Goal: Task Accomplishment & Management: Use online tool/utility

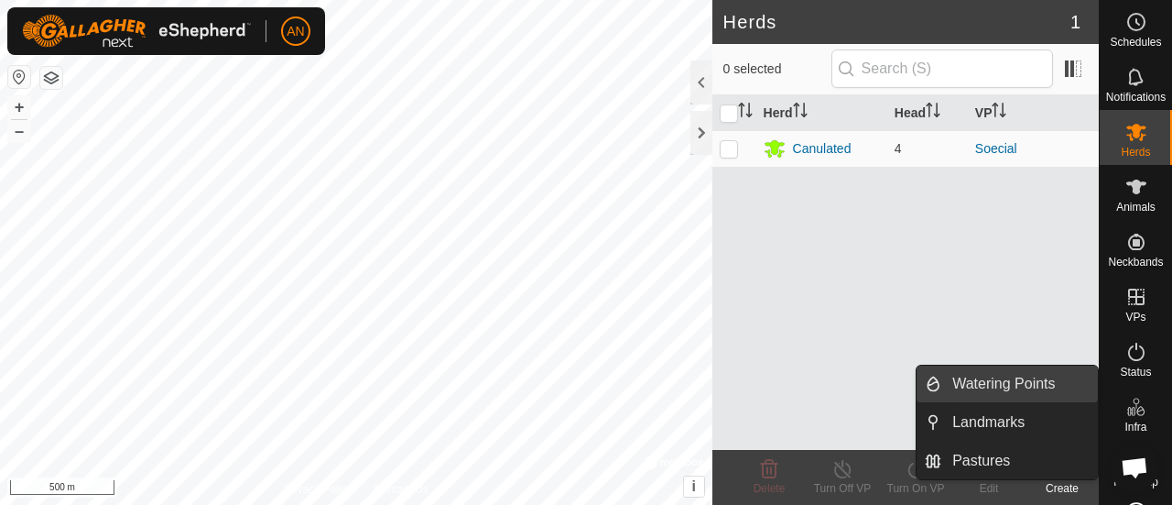
click at [1010, 387] on link "Watering Points" at bounding box center [1019, 383] width 157 height 37
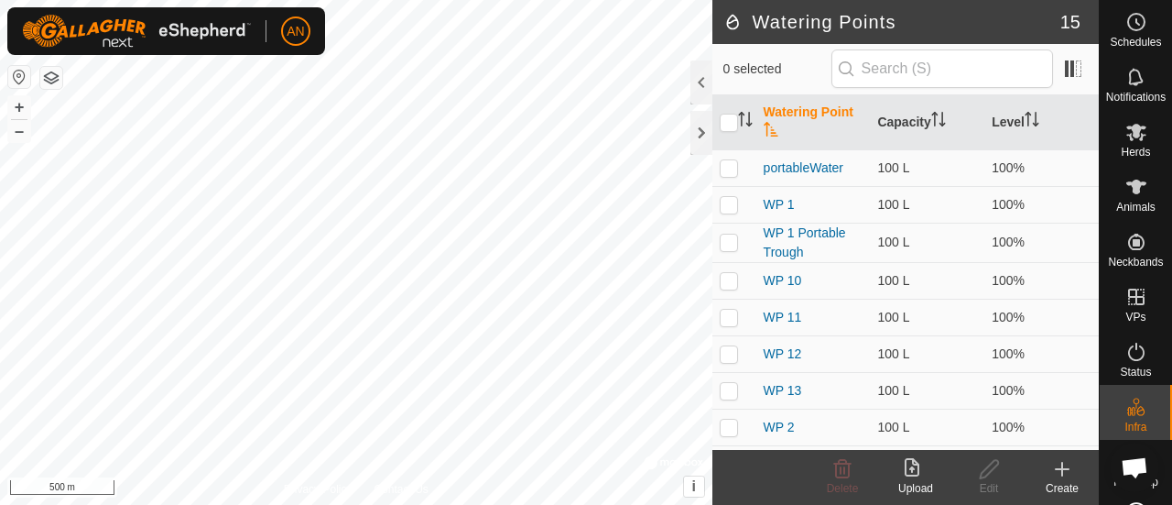
click at [727, 467] on footer "Delete Upload Edit Create" at bounding box center [905, 477] width 386 height 55
click at [659, 0] on html "AN Schedules Notifications Herds Animals Neckbands VPs Status Infra Heatmap Hel…" at bounding box center [586, 252] width 1172 height 505
click at [700, 138] on div at bounding box center [701, 133] width 22 height 44
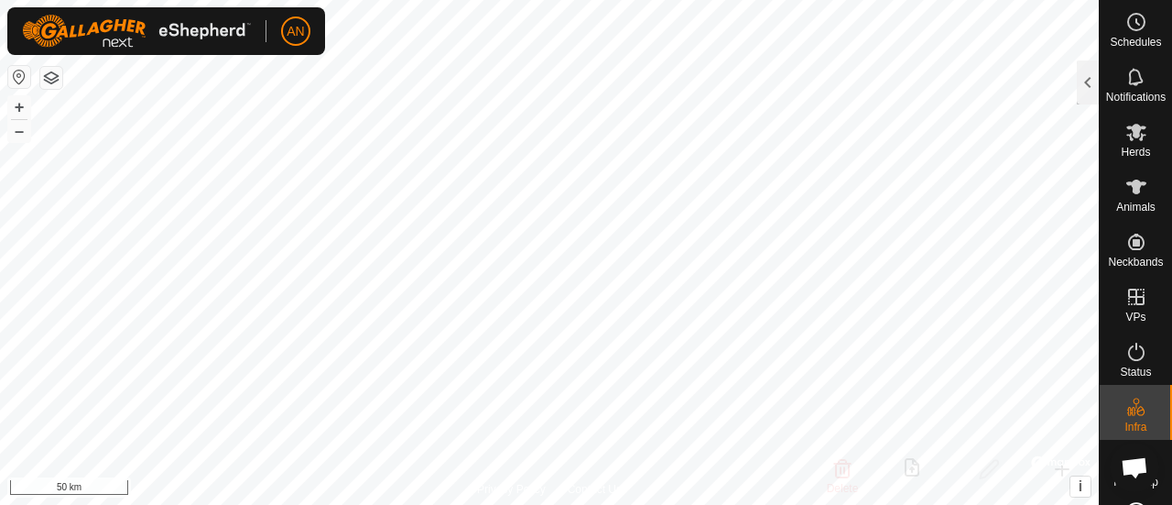
click at [19, 71] on button "button" at bounding box center [19, 77] width 22 height 22
click at [774, 0] on html "AN Schedules Notifications Herds Animals Neckbands VPs Status Infra Heatmap Hel…" at bounding box center [586, 252] width 1172 height 505
click at [44, 75] on button "button" at bounding box center [51, 78] width 22 height 22
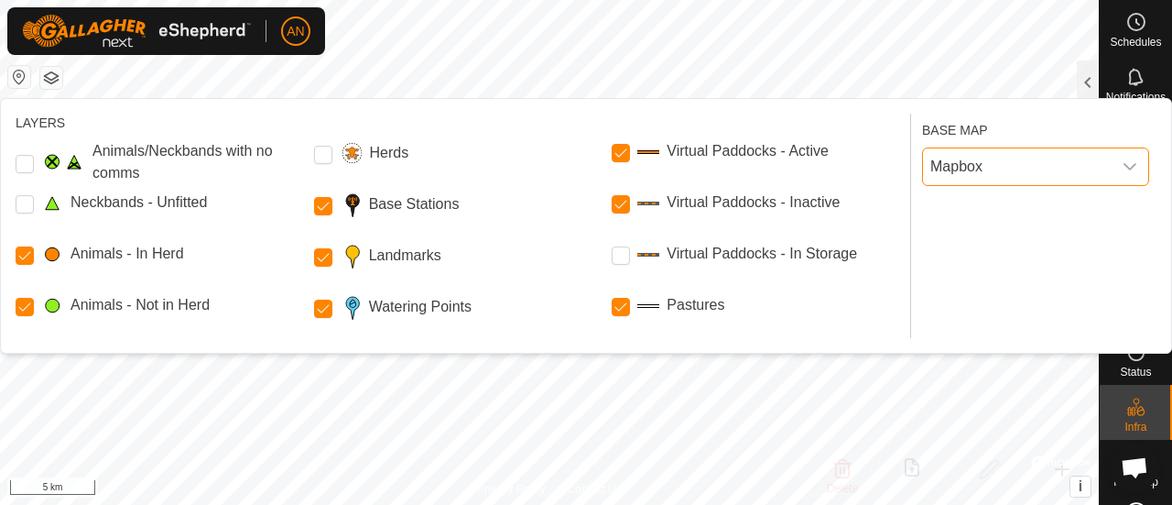
click at [1035, 168] on span "Mapbox" at bounding box center [1017, 166] width 189 height 37
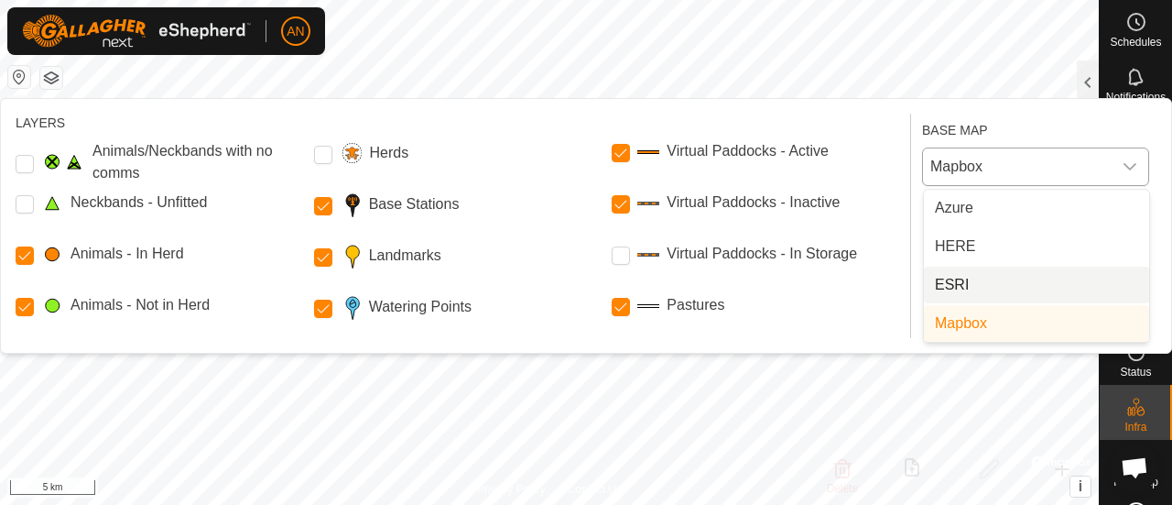
click at [1048, 286] on li "ESRI" at bounding box center [1036, 284] width 225 height 37
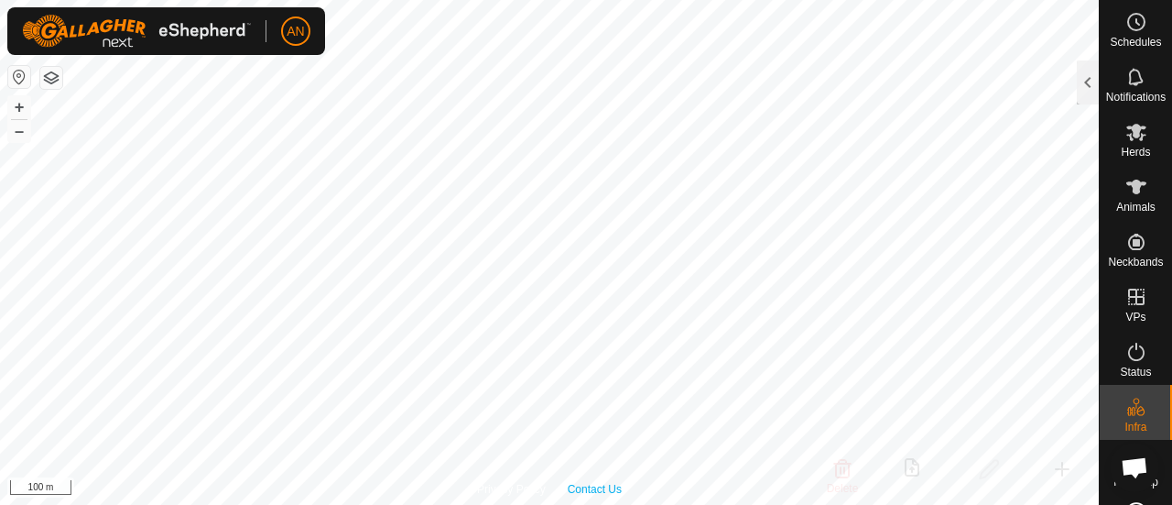
click at [597, 485] on div "Privacy Policy Contact Us 75 1868115523 Canulated Soecial + – ⇧ i 100 m" at bounding box center [549, 252] width 1099 height 505
click at [602, 505] on html "AN Schedules Notifications Herds Animals Neckbands VPs Status Infra Heatmap Hel…" at bounding box center [586, 252] width 1172 height 505
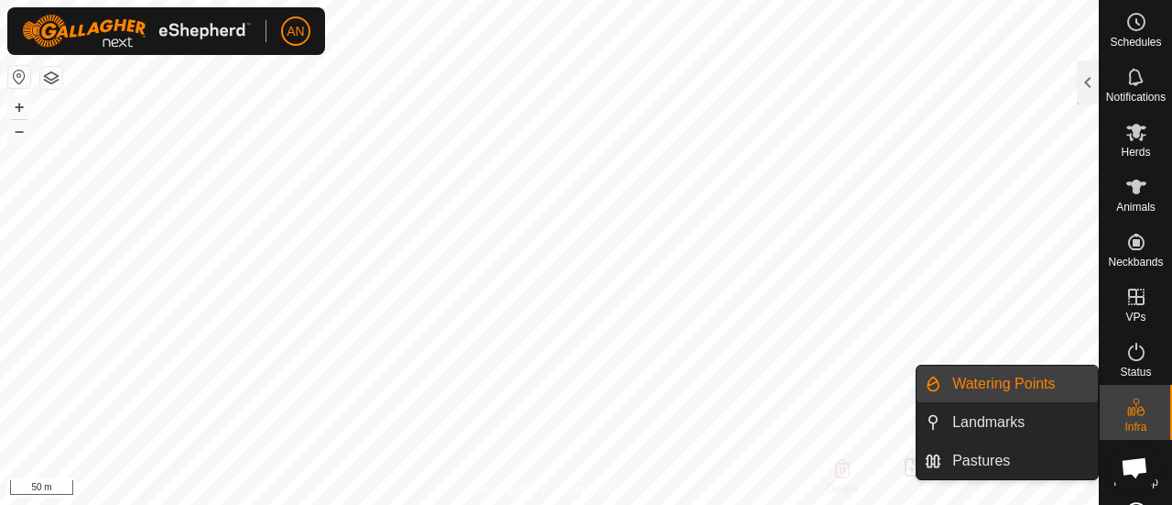
click at [1029, 385] on link "Watering Points" at bounding box center [1019, 383] width 157 height 37
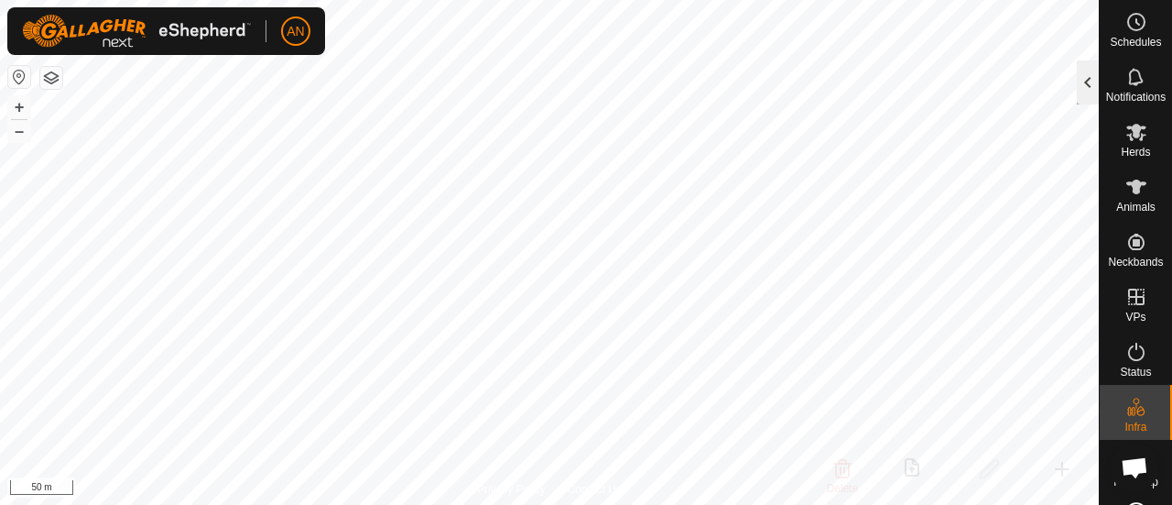
click at [1086, 70] on div at bounding box center [1088, 82] width 22 height 44
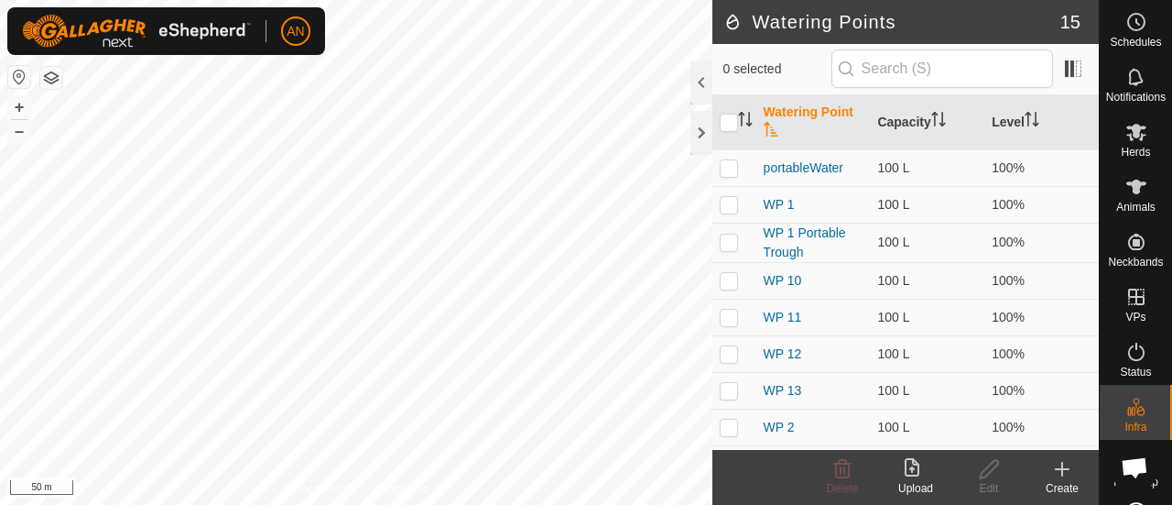
click at [1077, 473] on create-svg-icon at bounding box center [1061, 469] width 73 height 22
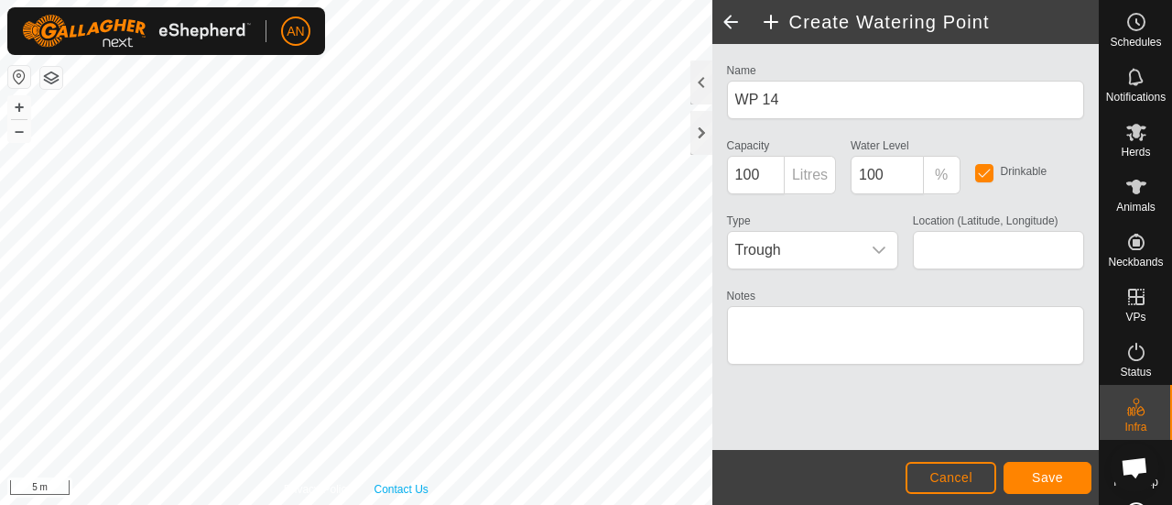
type input "30.346886, -104.031924"
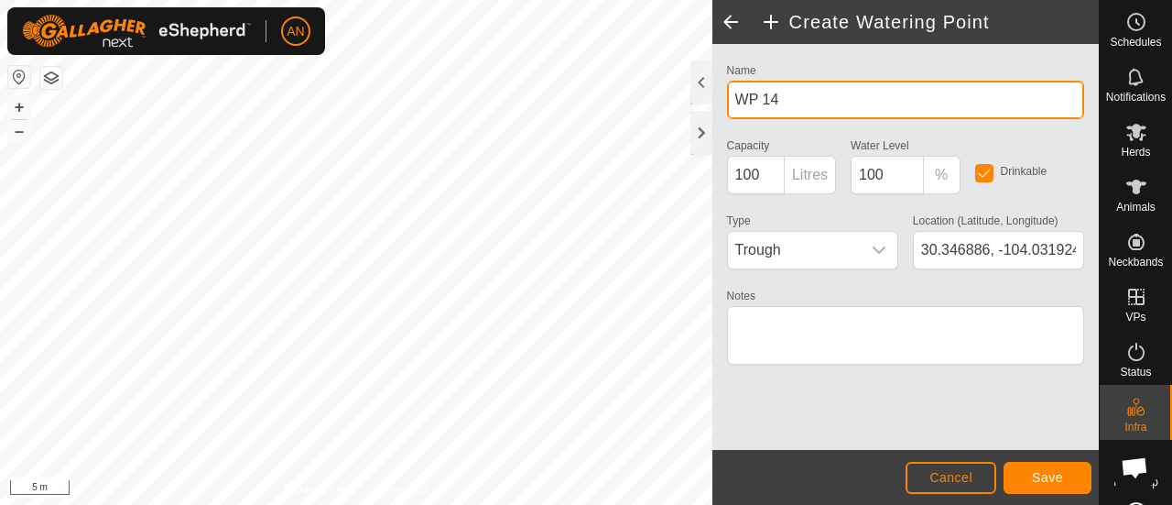
drag, startPoint x: 780, startPoint y: 103, endPoint x: 741, endPoint y: 111, distance: 40.2
click at [741, 111] on input "WP 14" at bounding box center [905, 100] width 357 height 38
type input "Water Tank_Dixon"
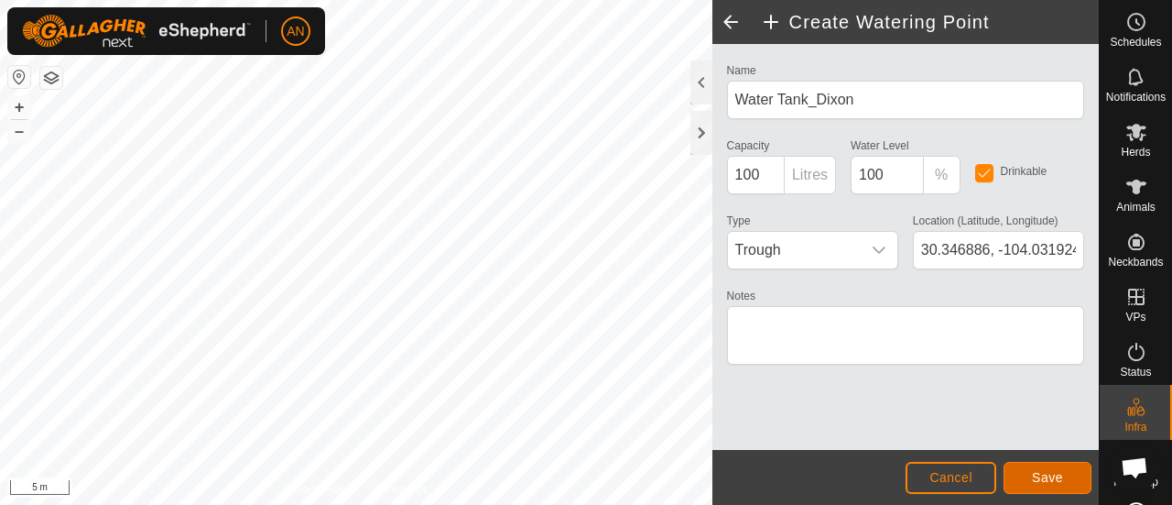
click at [1067, 470] on button "Save" at bounding box center [1048, 477] width 88 height 32
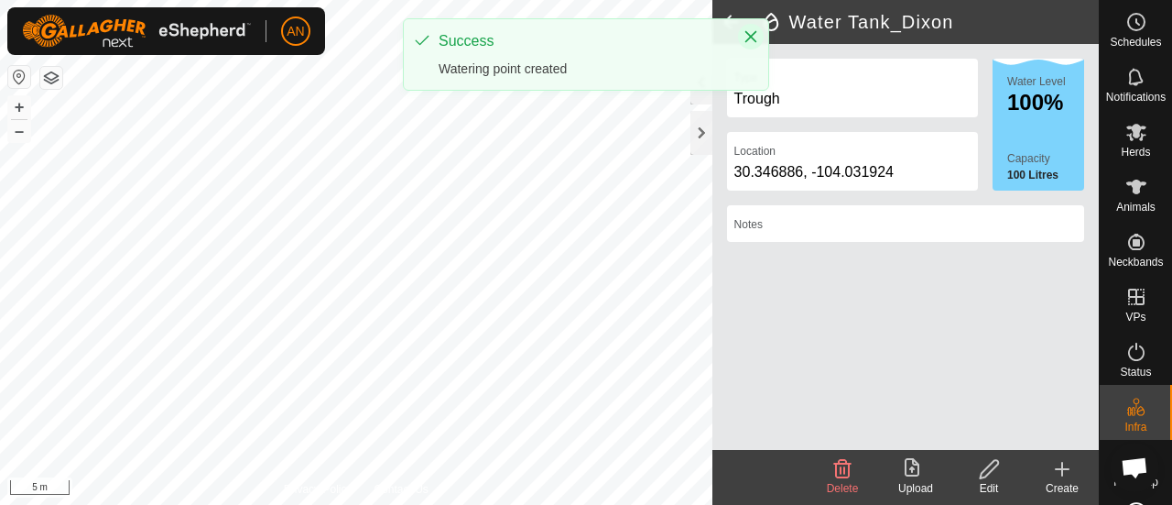
click at [743, 31] on button "Close" at bounding box center [751, 37] width 26 height 26
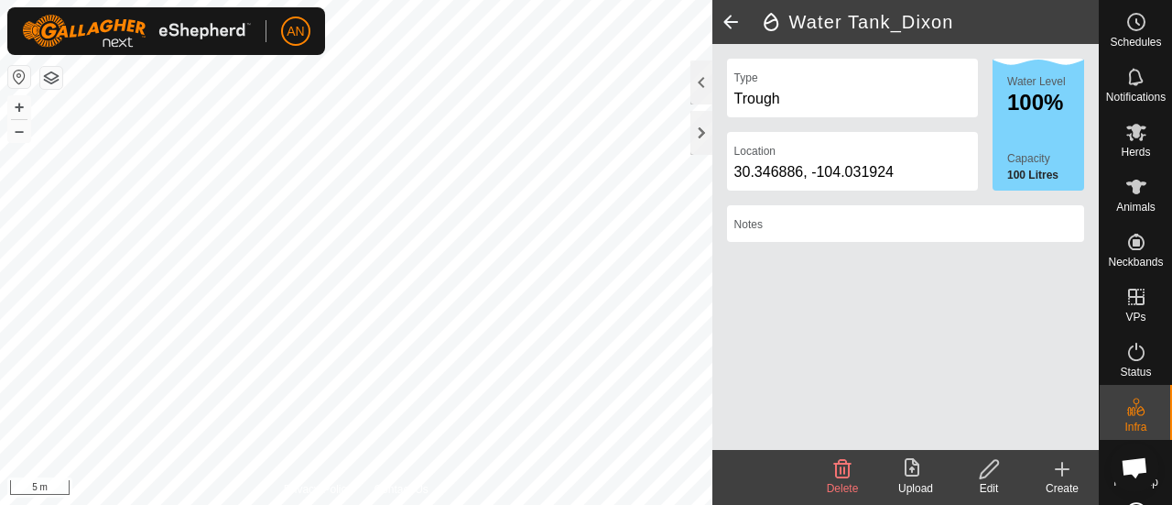
click at [730, 20] on span at bounding box center [730, 22] width 37 height 44
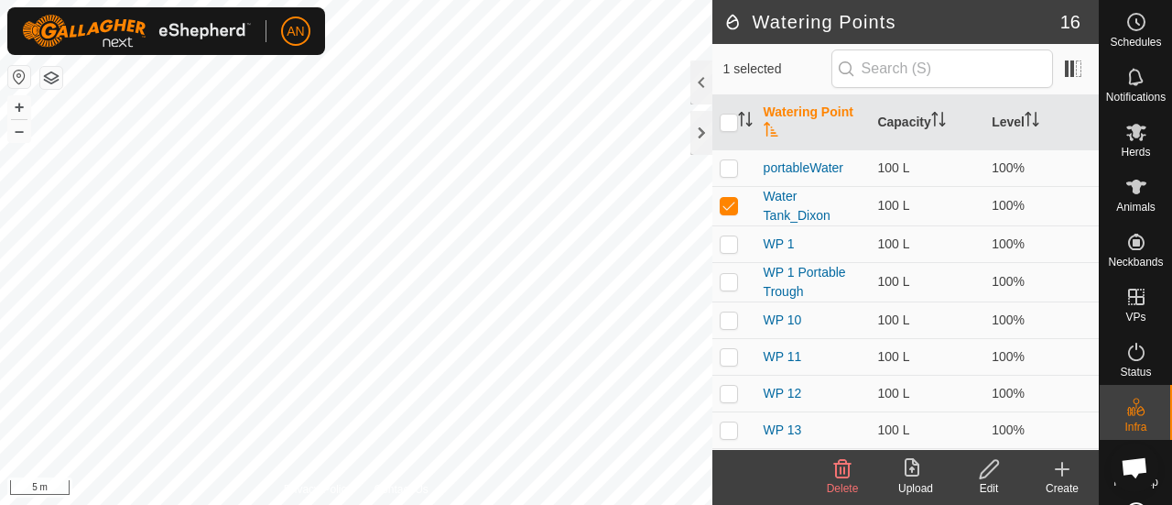
click at [698, 79] on div at bounding box center [701, 82] width 22 height 44
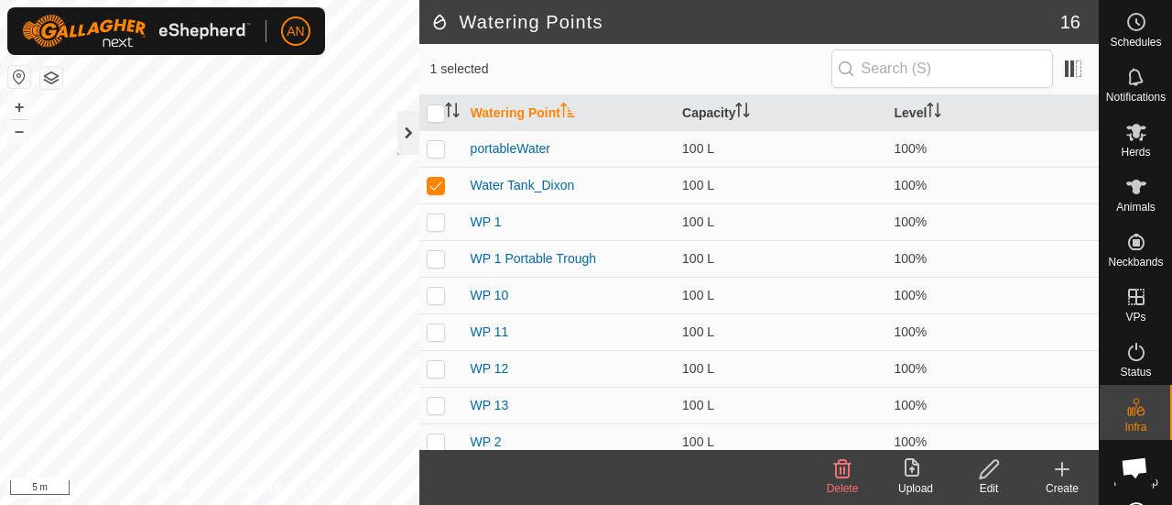
click at [399, 122] on div at bounding box center [408, 133] width 22 height 44
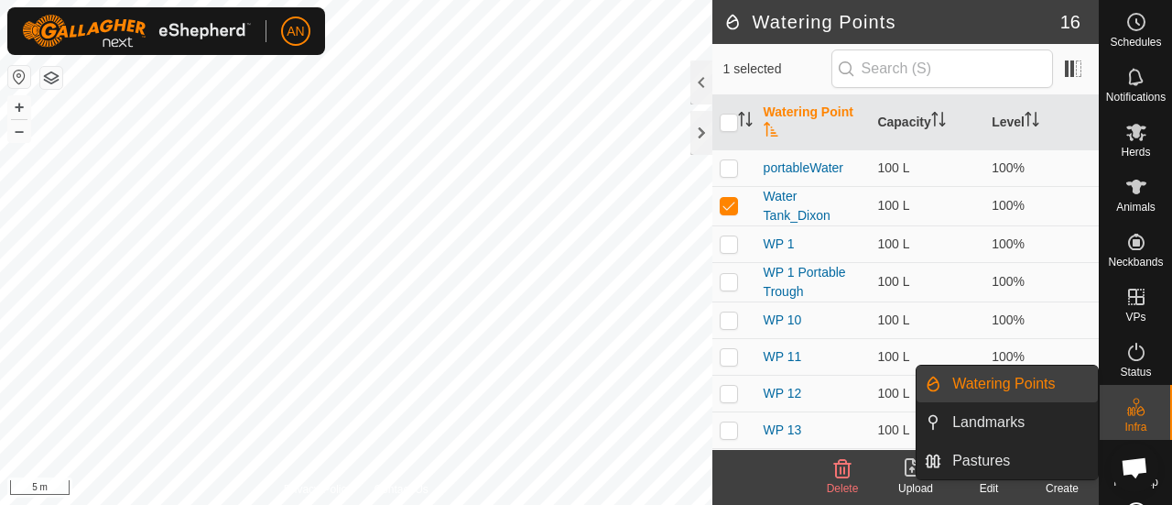
click at [1129, 405] on icon at bounding box center [1136, 407] width 22 height 22
click at [1014, 456] on link "Pastures" at bounding box center [1019, 460] width 157 height 37
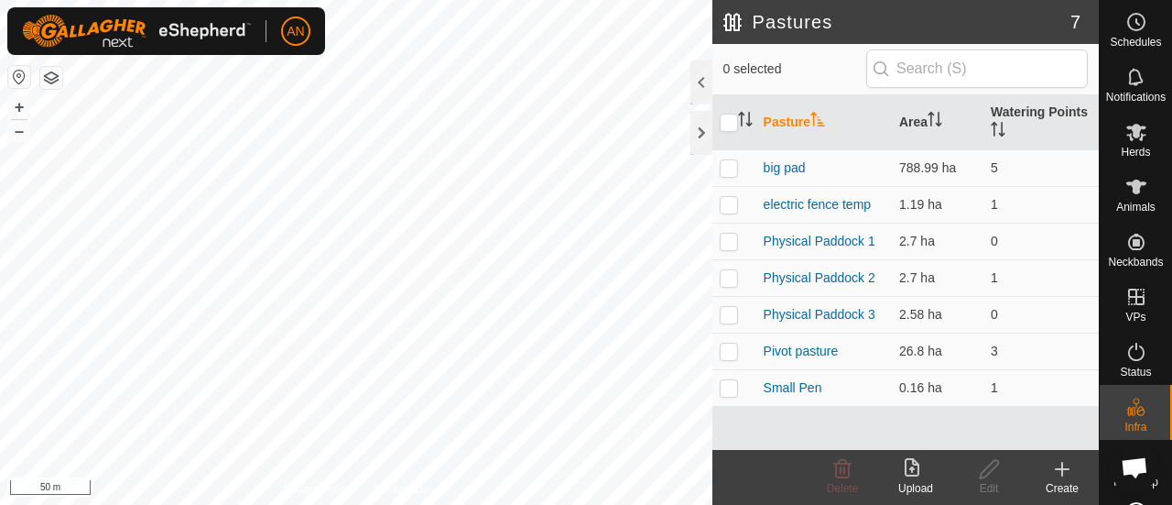
click at [1076, 485] on div "Create" at bounding box center [1061, 488] width 73 height 16
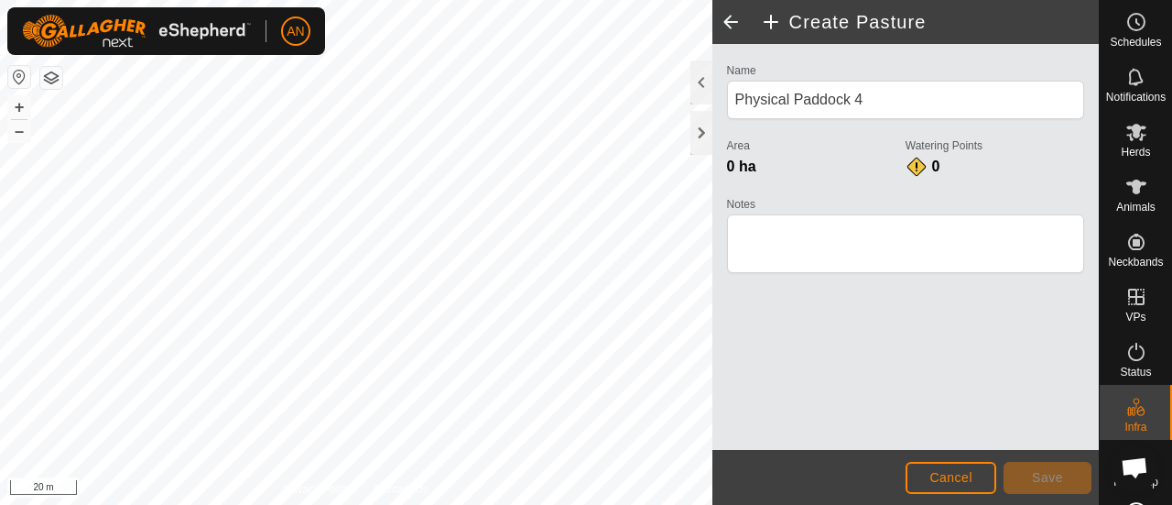
click at [0, 243] on html "AN Schedules Notifications Herds Animals Neckbands VPs Status Infra Heatmap Hel…" at bounding box center [586, 252] width 1172 height 505
click at [492, 505] on html "AN Schedules Notifications Herds Animals Neckbands VPs Status Infra Heatmap Hel…" at bounding box center [586, 252] width 1172 height 505
click at [411, 0] on html "AN Schedules Notifications Herds Animals Neckbands VPs Status Infra Heatmap Hel…" at bounding box center [586, 252] width 1172 height 505
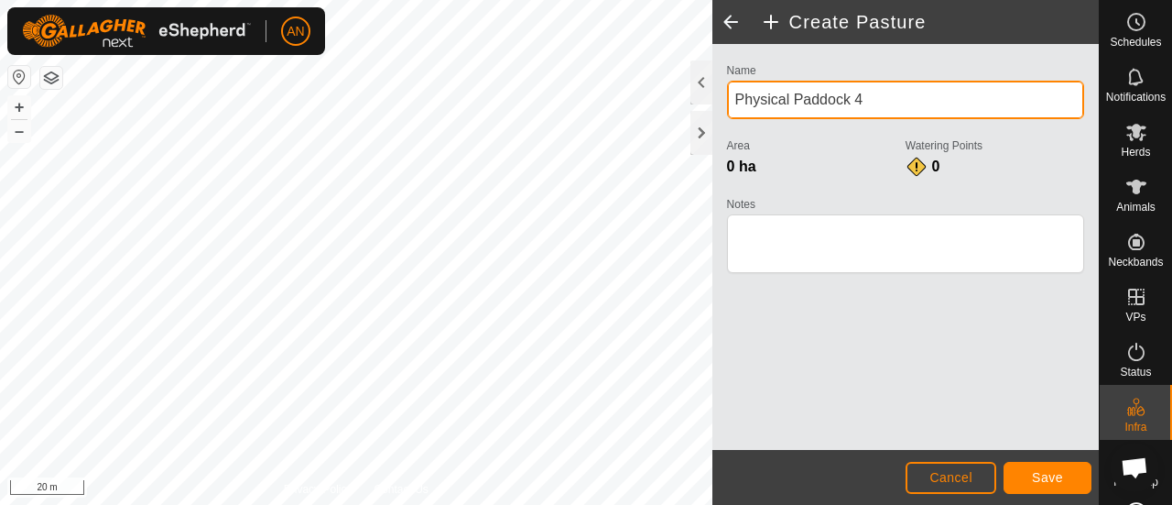
drag, startPoint x: 868, startPoint y: 98, endPoint x: 724, endPoint y: 125, distance: 146.2
click at [724, 127] on div "Name Physical Paddock 4 Area 0 ha Watering Points 0 Notes" at bounding box center [906, 176] width 372 height 235
type input "[PERSON_NAME] Demonstration Pasture"
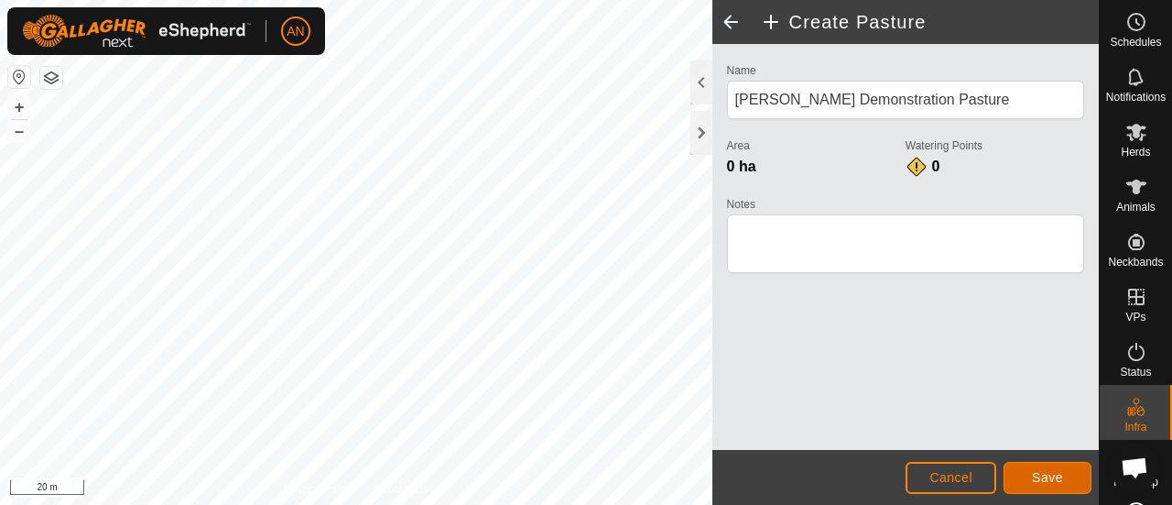
click at [1046, 473] on span "Save" at bounding box center [1047, 477] width 31 height 15
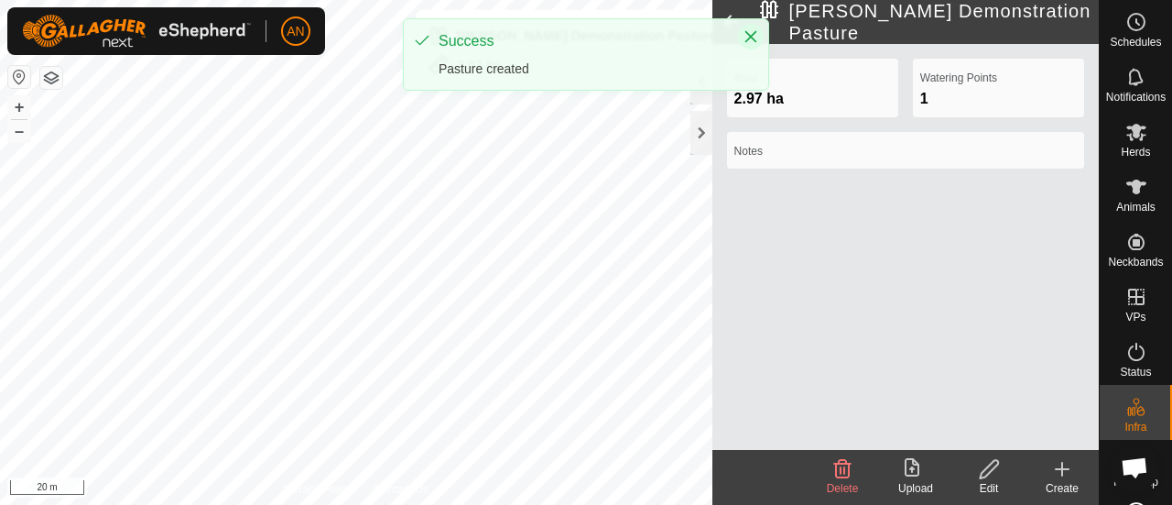
click at [745, 40] on icon "Close" at bounding box center [750, 36] width 15 height 15
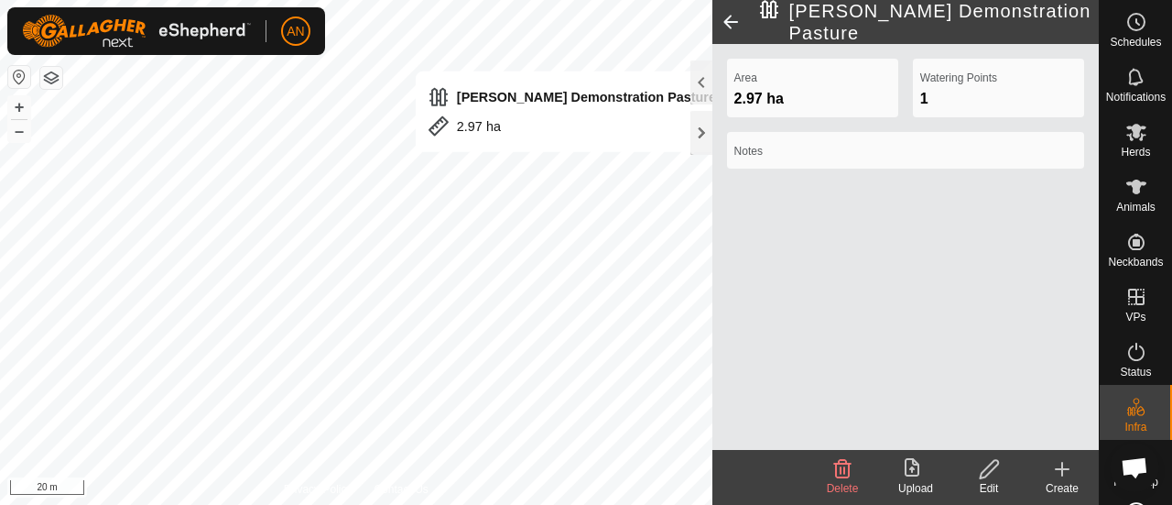
click at [735, 28] on span at bounding box center [730, 22] width 37 height 44
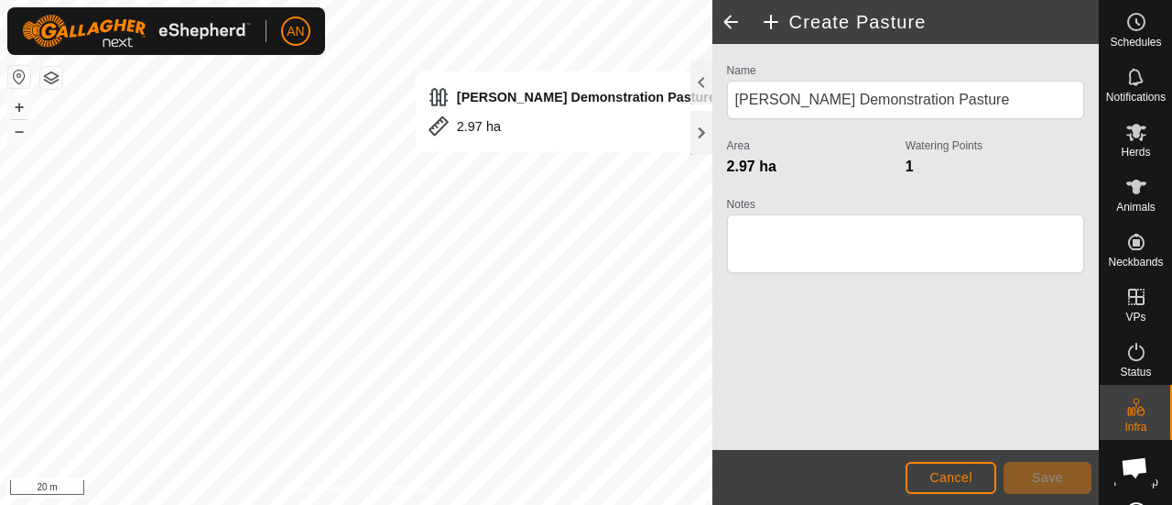
click at [735, 28] on span at bounding box center [730, 22] width 37 height 44
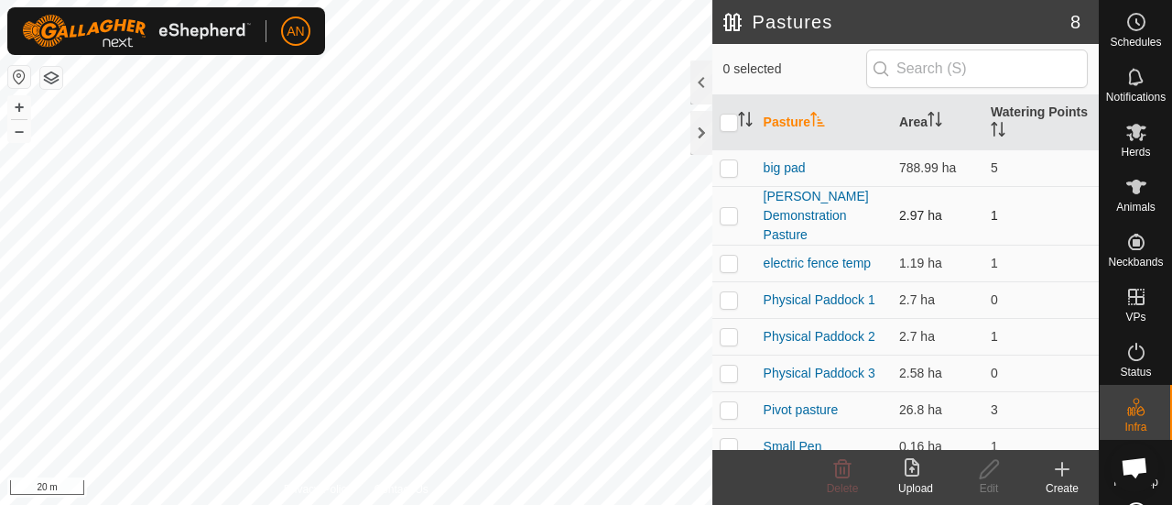
click at [728, 213] on p-checkbox at bounding box center [729, 215] width 18 height 15
checkbox input "true"
click at [995, 469] on icon at bounding box center [989, 469] width 23 height 22
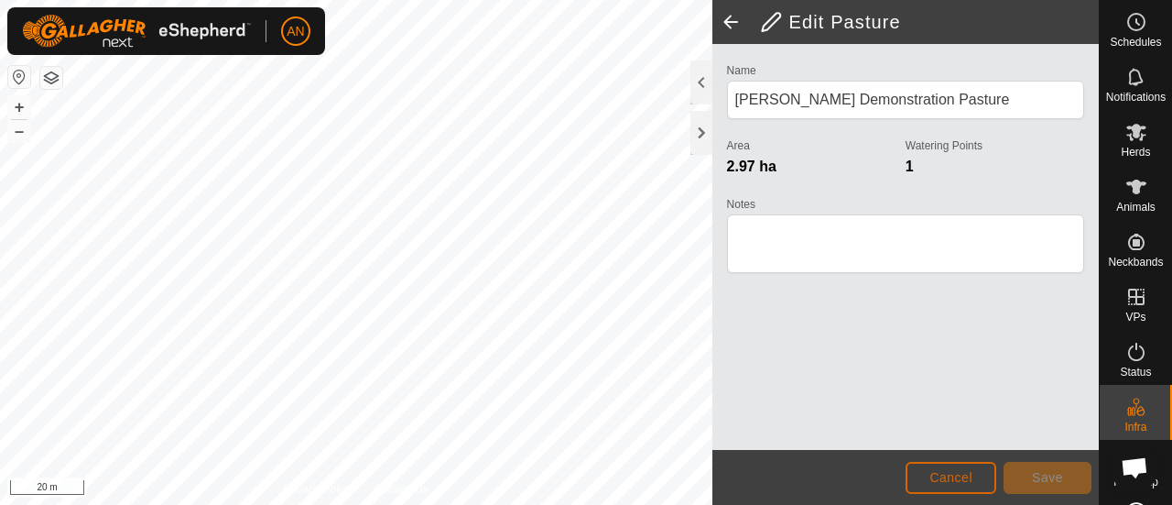
click at [953, 471] on span "Cancel" at bounding box center [950, 477] width 43 height 15
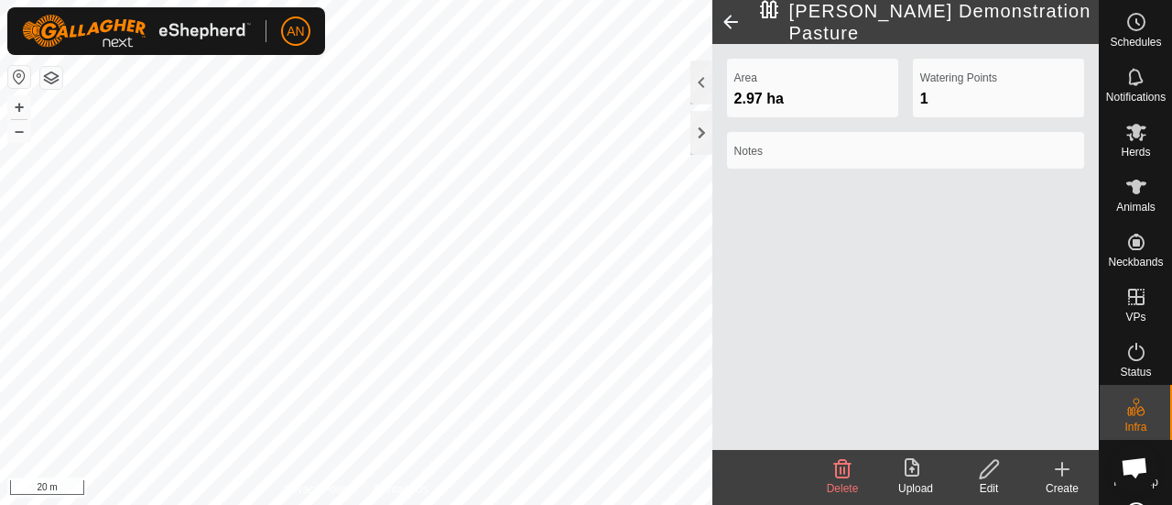
click at [731, 23] on span at bounding box center [730, 22] width 37 height 44
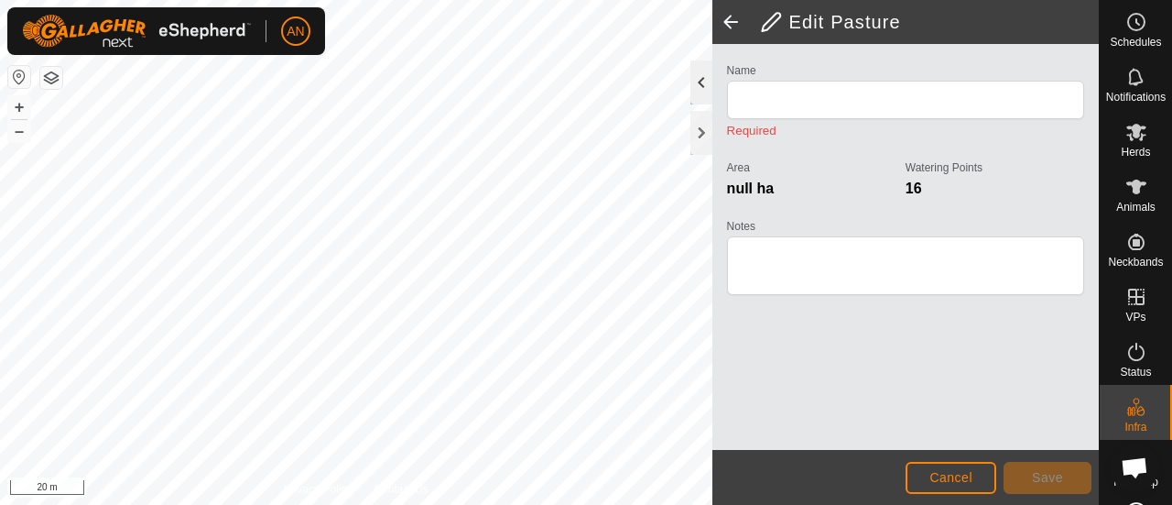
type input "[PERSON_NAME] Demonstration Pasture"
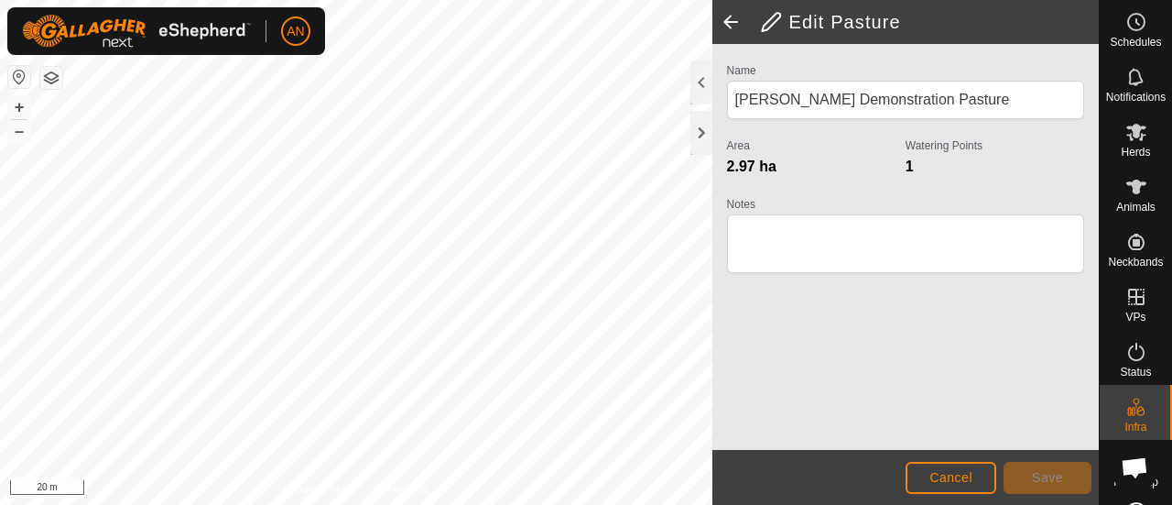
click at [733, 20] on span at bounding box center [730, 22] width 37 height 44
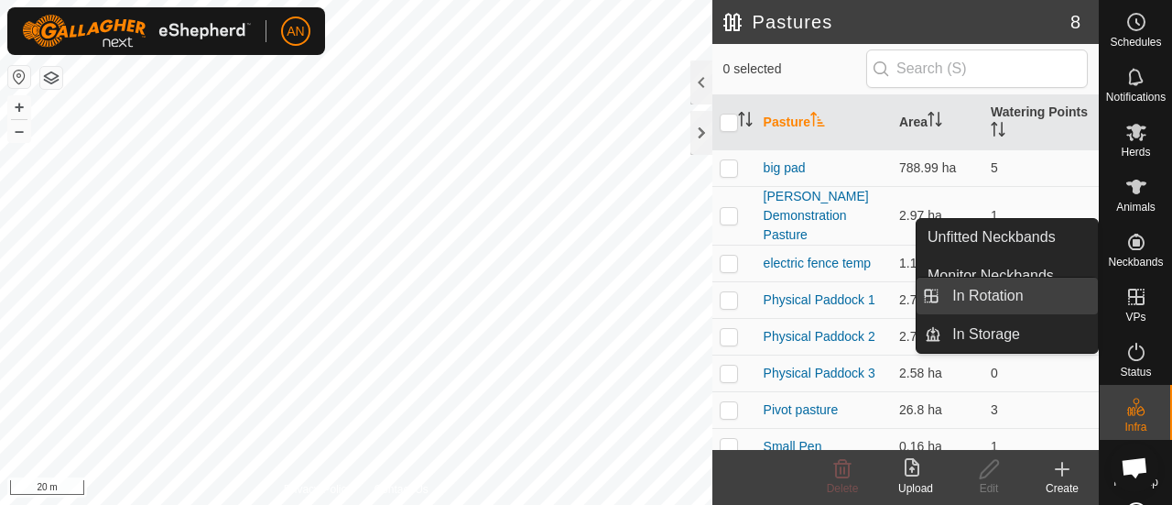
click at [1025, 296] on link "In Rotation" at bounding box center [1019, 295] width 157 height 37
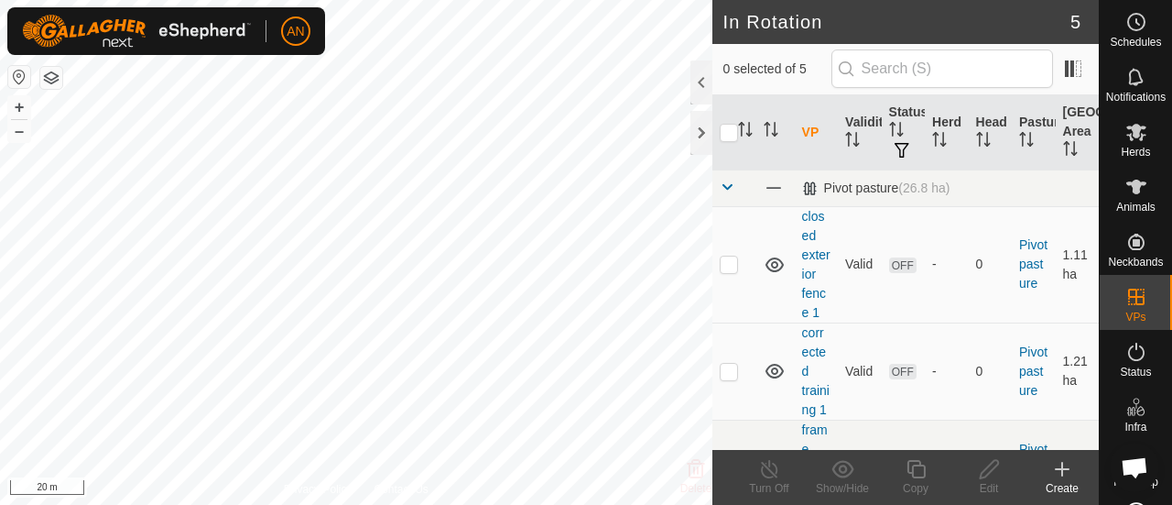
click at [1071, 476] on icon at bounding box center [1062, 469] width 22 height 22
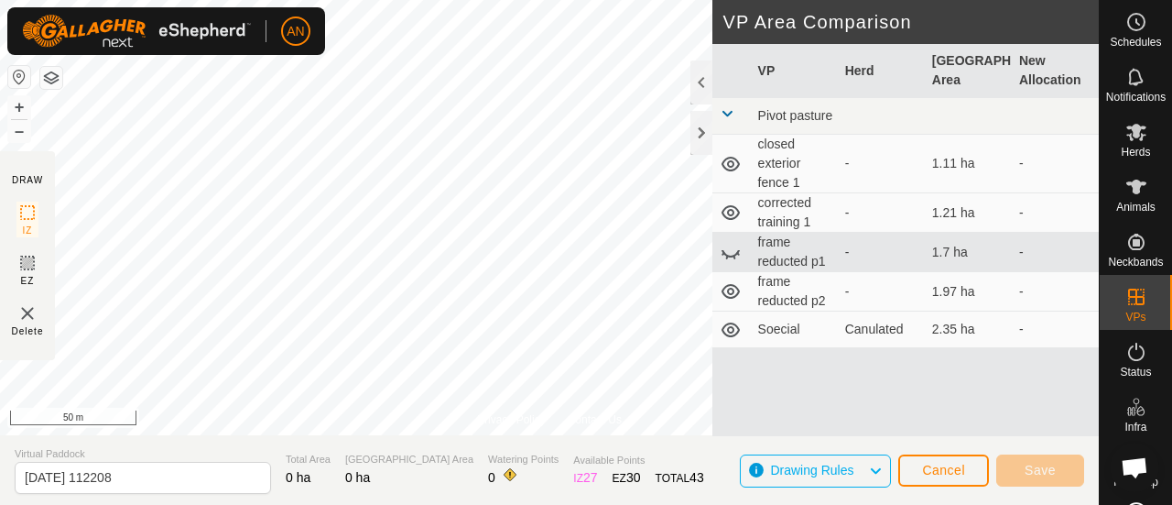
click at [478, 473] on div "Privacy Policy Contact Us + – ⇧ i 50 m DRAW IZ EZ Delete VP Area Comparison VP …" at bounding box center [549, 252] width 1099 height 505
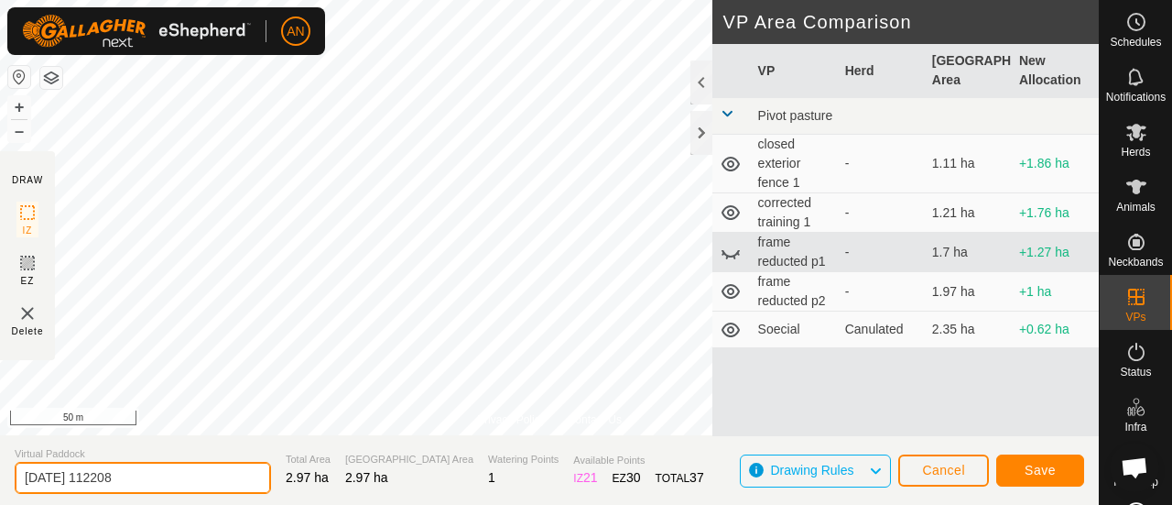
drag, startPoint x: 158, startPoint y: 482, endPoint x: 16, endPoint y: 482, distance: 142.8
click at [16, 482] on input "[DATE] 112208" at bounding box center [143, 477] width 256 height 32
type input "DWF_Whole Area"
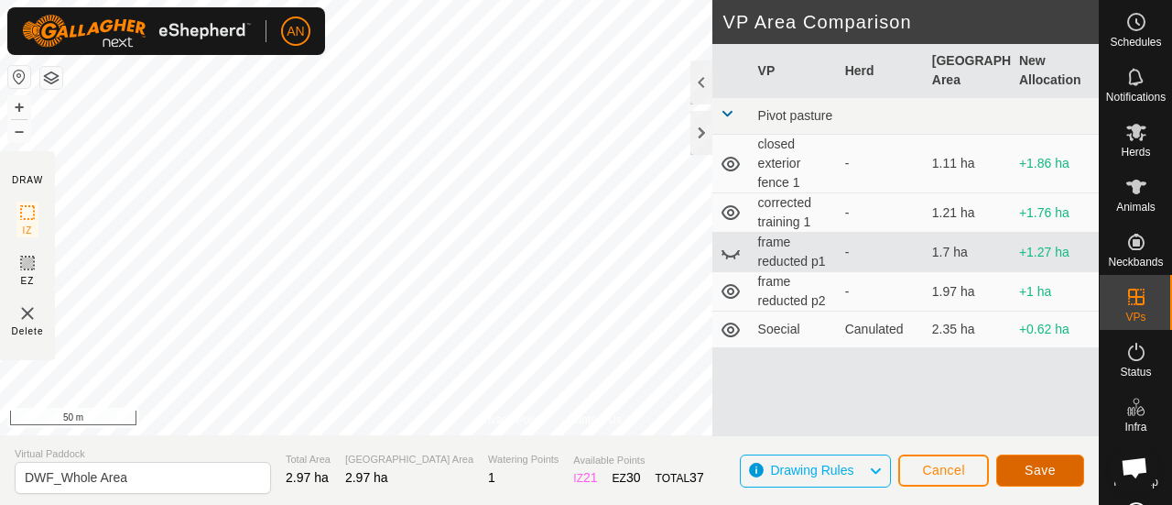
click at [1024, 464] on button "Save" at bounding box center [1040, 470] width 88 height 32
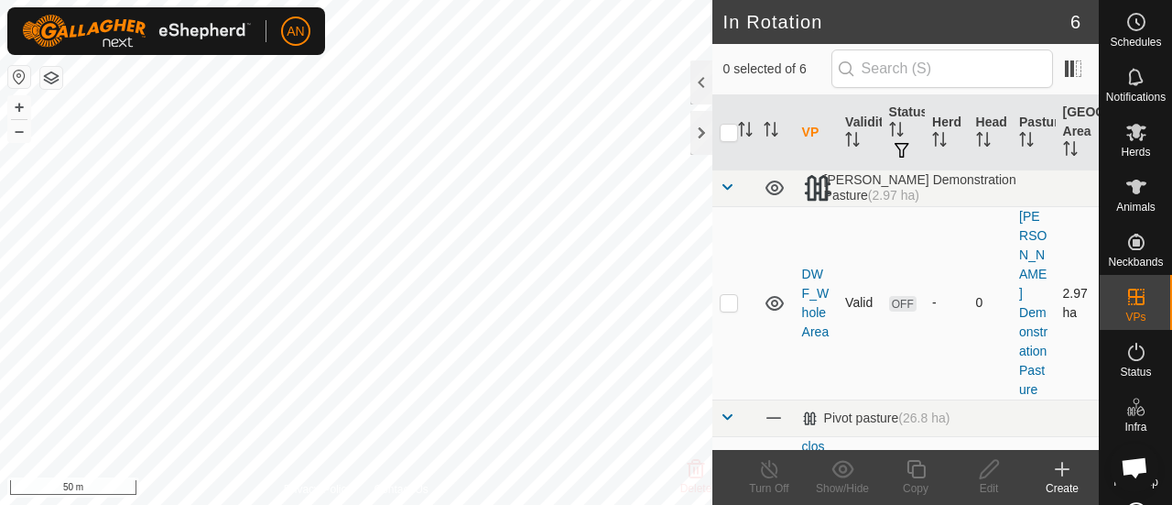
click at [728, 295] on p-checkbox at bounding box center [729, 302] width 18 height 15
checkbox input "true"
click at [921, 482] on div "Copy" at bounding box center [915, 488] width 73 height 16
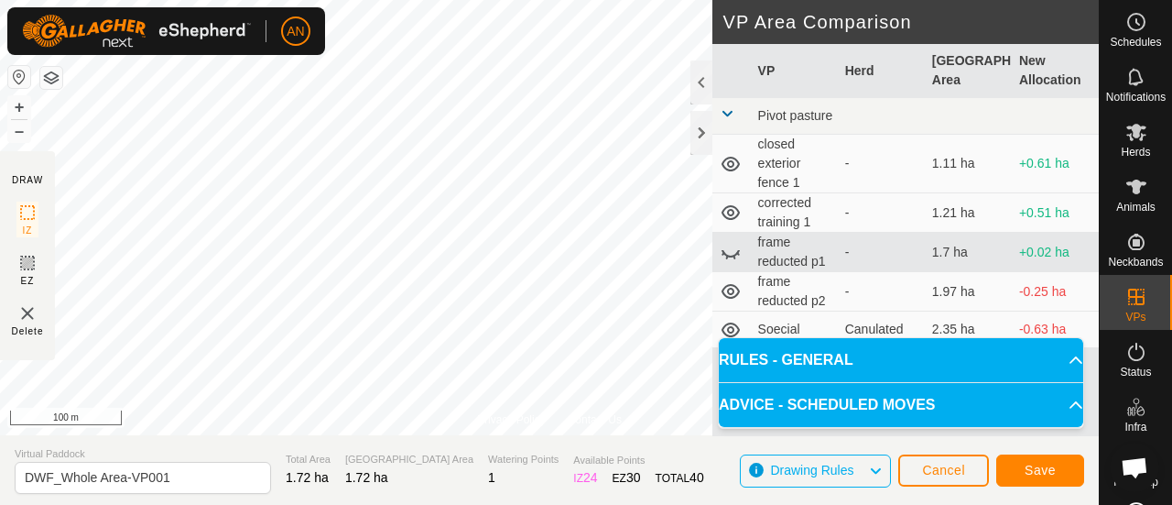
click at [558, 411] on div "Privacy Policy Contact Us Status: OFF Type: Inclusion Zone + – ⇧ i 100 m" at bounding box center [549, 217] width 1099 height 435
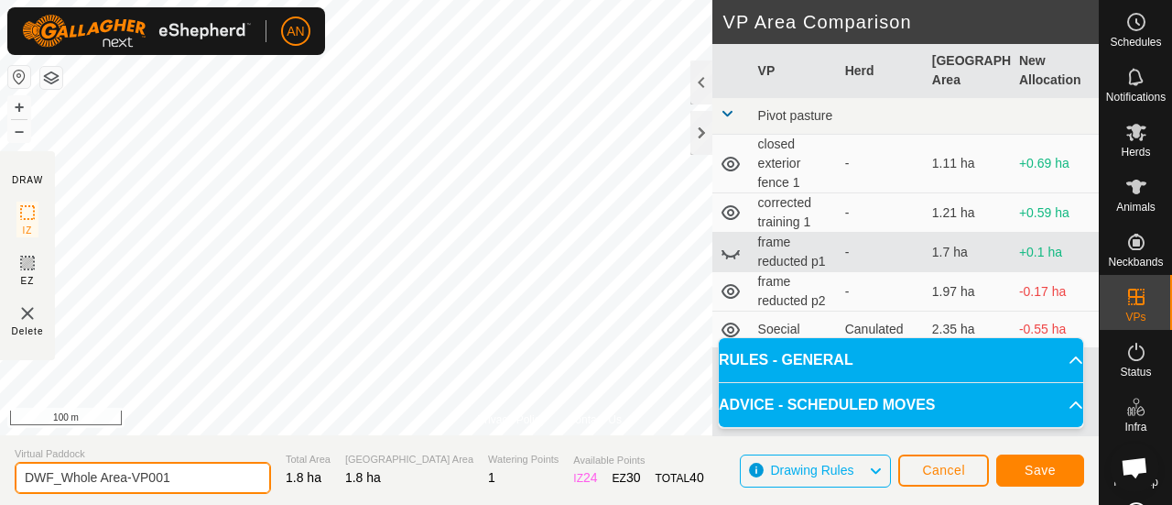
drag, startPoint x: 192, startPoint y: 474, endPoint x: 133, endPoint y: 488, distance: 61.1
click at [133, 488] on input "DWF_Whole Area-VP001" at bounding box center [143, 477] width 256 height 32
type input "DWF_0.75 Area"
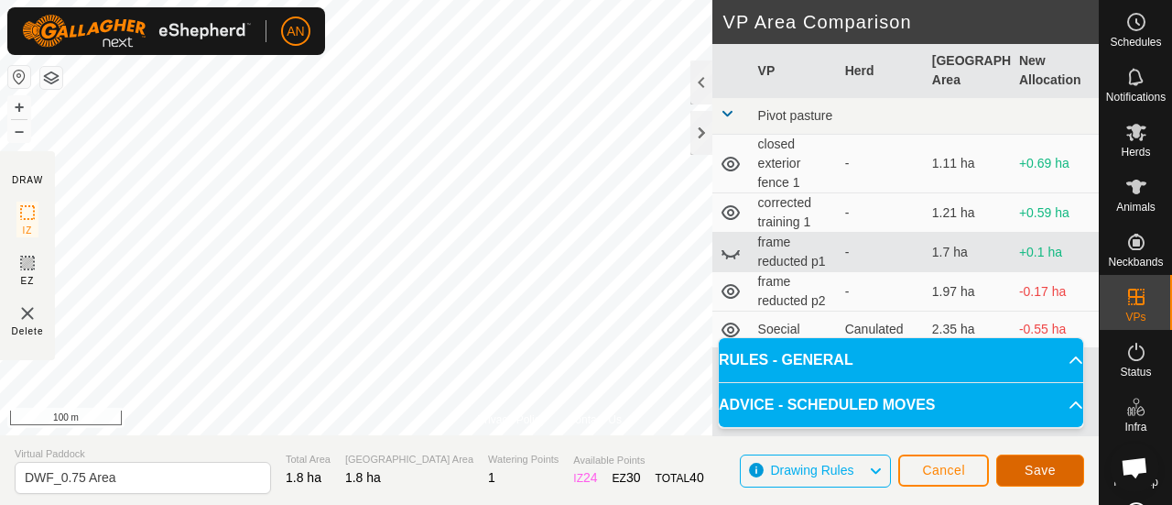
click at [1070, 475] on button "Save" at bounding box center [1040, 470] width 88 height 32
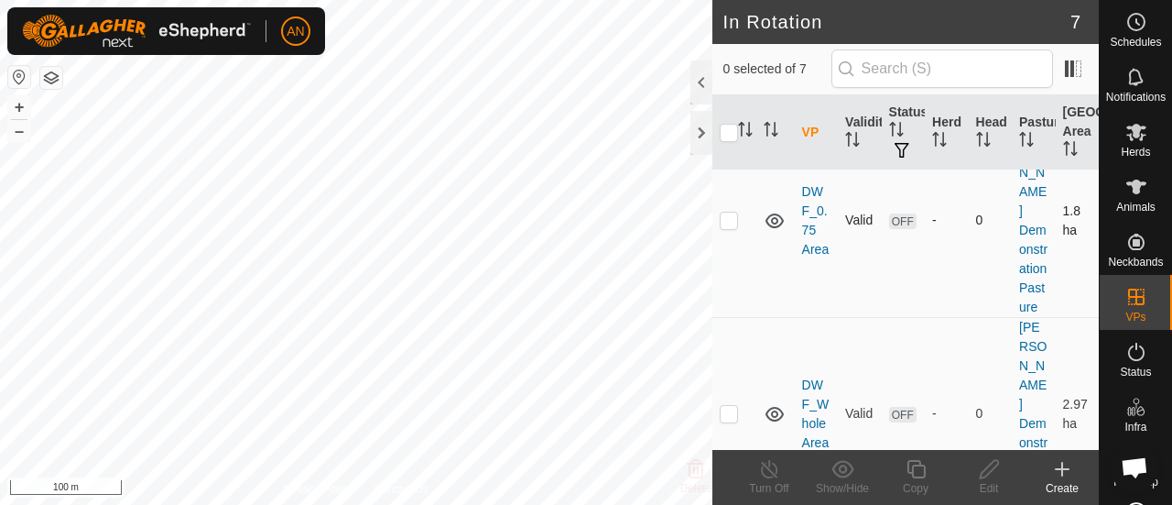
scroll to position [92, 0]
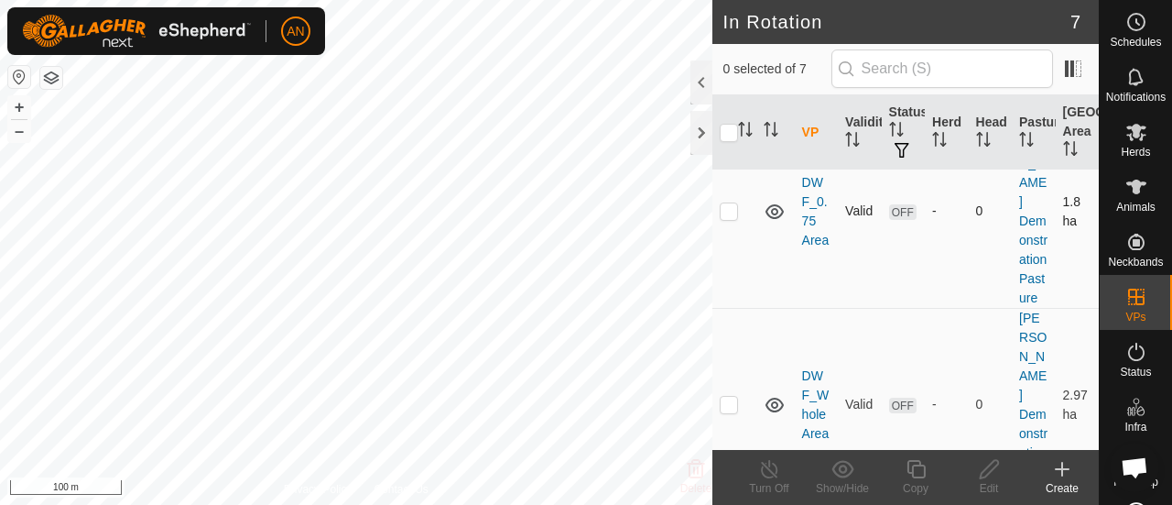
click at [729, 183] on td at bounding box center [734, 210] width 44 height 193
checkbox input "true"
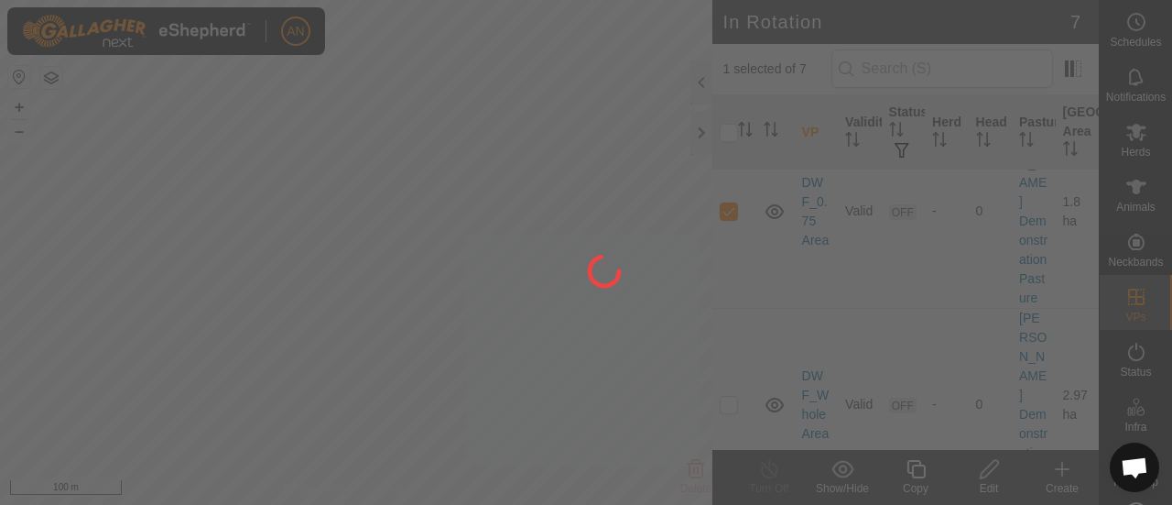
click at [913, 475] on div at bounding box center [586, 252] width 1172 height 505
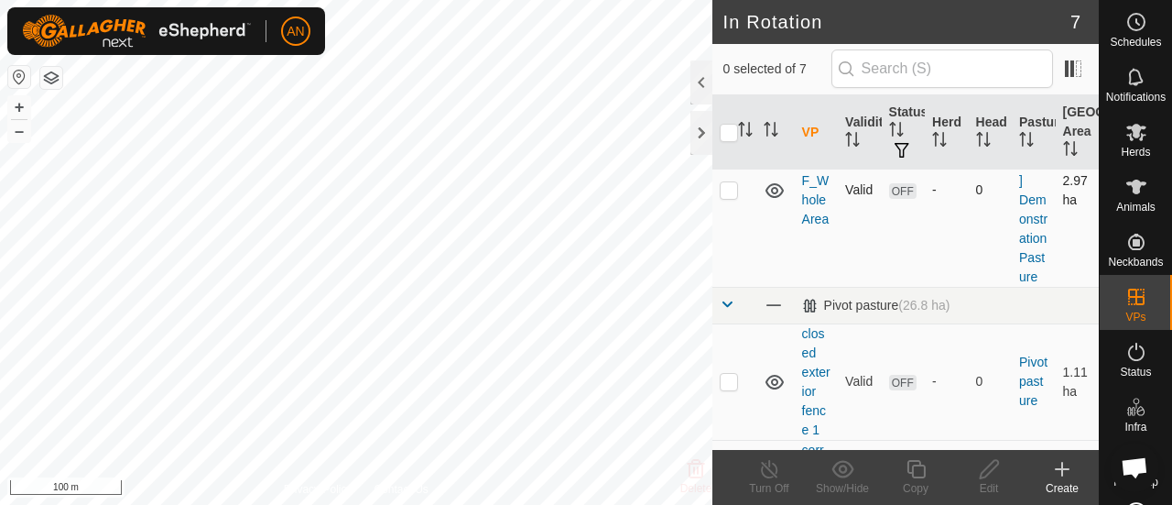
scroll to position [0, 0]
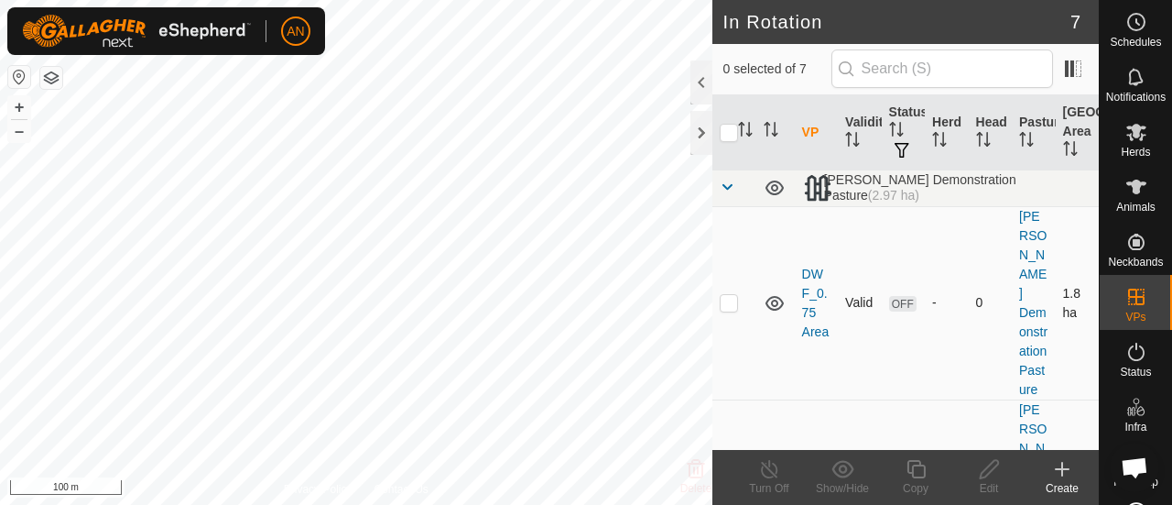
click at [737, 288] on td at bounding box center [734, 302] width 44 height 193
checkbox input "true"
click at [909, 486] on div "Copy" at bounding box center [915, 488] width 73 height 16
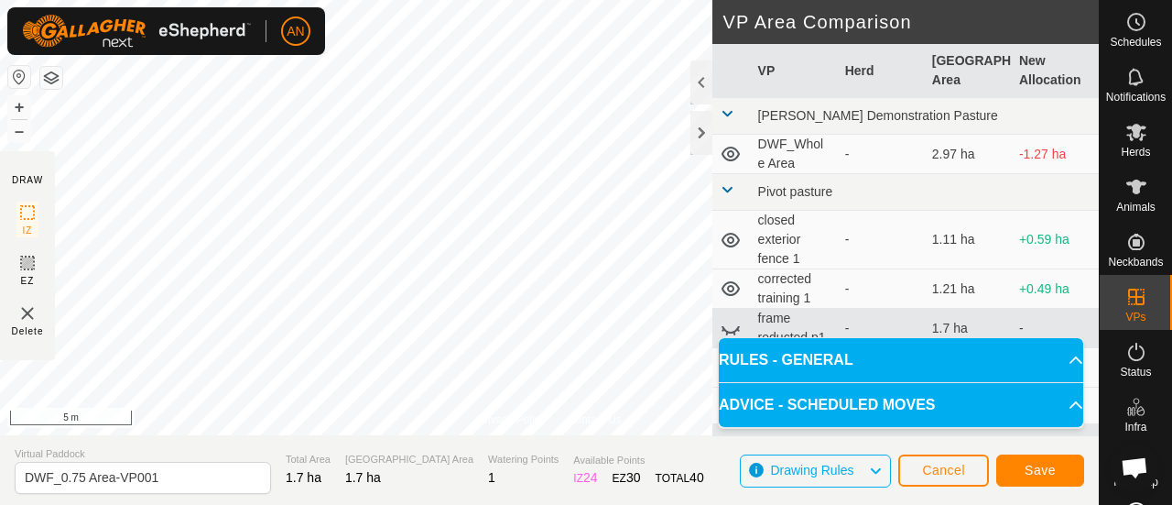
click at [296, 0] on html "AN Schedules Notifications Herds Animals Neckbands VPs Status Infra Heatmap Hel…" at bounding box center [586, 252] width 1172 height 505
click at [0, 250] on html "AN Schedules Notifications Herds Animals Neckbands VPs Status Infra Heatmap Hel…" at bounding box center [586, 252] width 1172 height 505
click at [0, 288] on html "AN Schedules Notifications Herds Animals Neckbands VPs Status Infra Heatmap Hel…" at bounding box center [586, 252] width 1172 height 505
click at [0, 258] on html "AN Schedules Notifications Herds Animals Neckbands VPs Status Infra Heatmap Hel…" at bounding box center [586, 252] width 1172 height 505
click at [232, 238] on div "Privacy Policy Contact Us Status: OFF Type: Inclusion Zone + – ⇧ i 5 m DRAW IZ …" at bounding box center [549, 252] width 1099 height 505
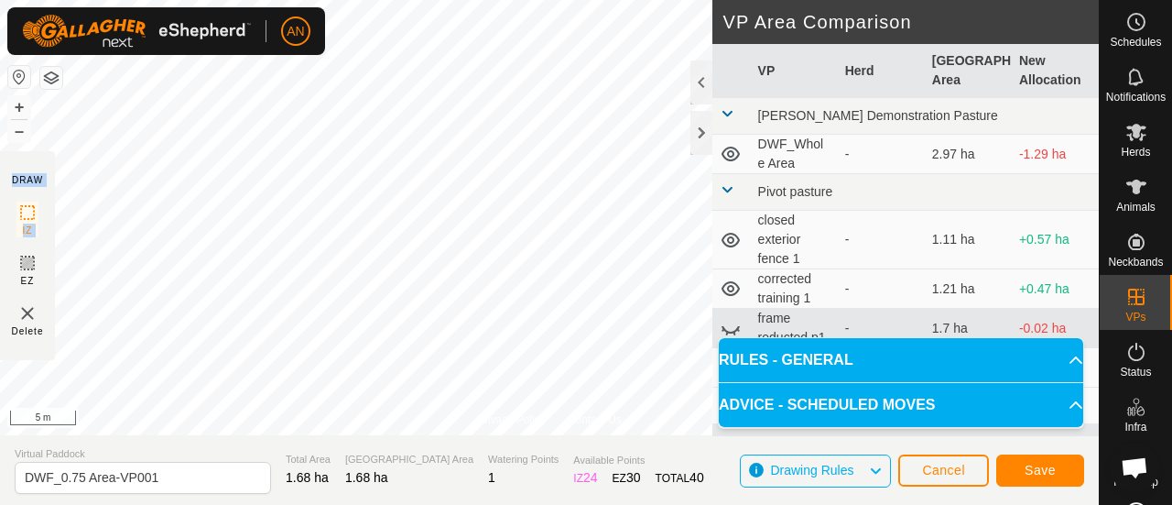
drag, startPoint x: 6, startPoint y: 251, endPoint x: 408, endPoint y: 457, distance: 451.7
click at [408, 446] on div "Privacy Policy Contact Us Status: OFF Type: Inclusion Zone + – ⇧ i 5 m DRAW IZ …" at bounding box center [549, 252] width 1099 height 505
click at [523, 0] on html "AN Schedules Notifications Herds Animals Neckbands VPs Status Infra Heatmap Hel…" at bounding box center [586, 252] width 1172 height 505
click at [302, 0] on html "AN Schedules Notifications Herds Animals Neckbands VPs Status Infra Heatmap Hel…" at bounding box center [586, 252] width 1172 height 505
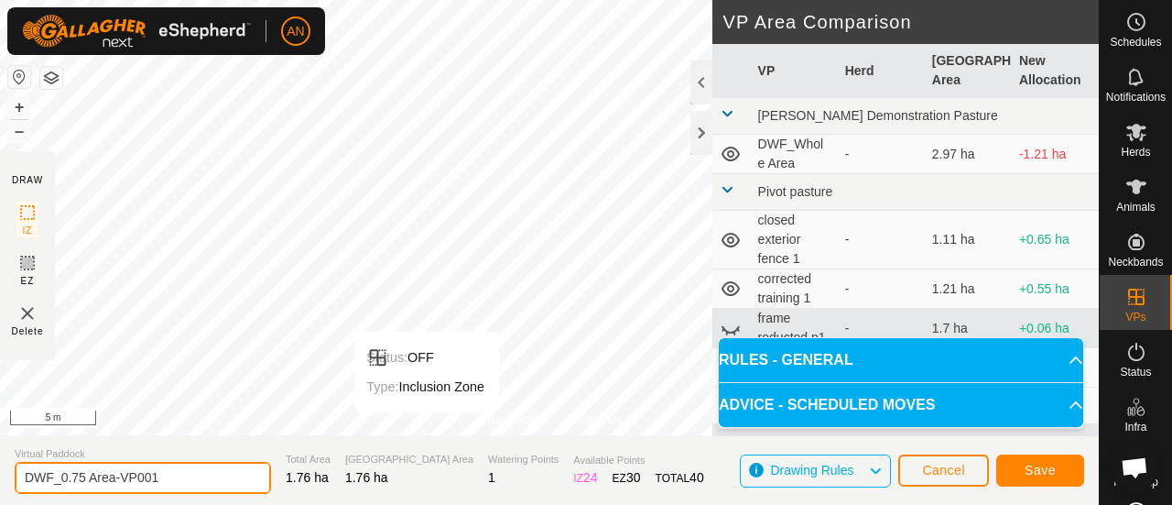
drag, startPoint x: 172, startPoint y: 483, endPoint x: 136, endPoint y: 483, distance: 35.7
click at [136, 483] on input "DWF_0.75 Area-VP001" at bounding box center [143, 477] width 256 height 32
click at [77, 479] on input "DWF_0.75 Area-VP001" at bounding box center [143, 477] width 256 height 32
click at [90, 477] on input "DWF_0.75 Area-VP001" at bounding box center [143, 477] width 256 height 32
drag, startPoint x: 121, startPoint y: 474, endPoint x: 175, endPoint y: 483, distance: 54.8
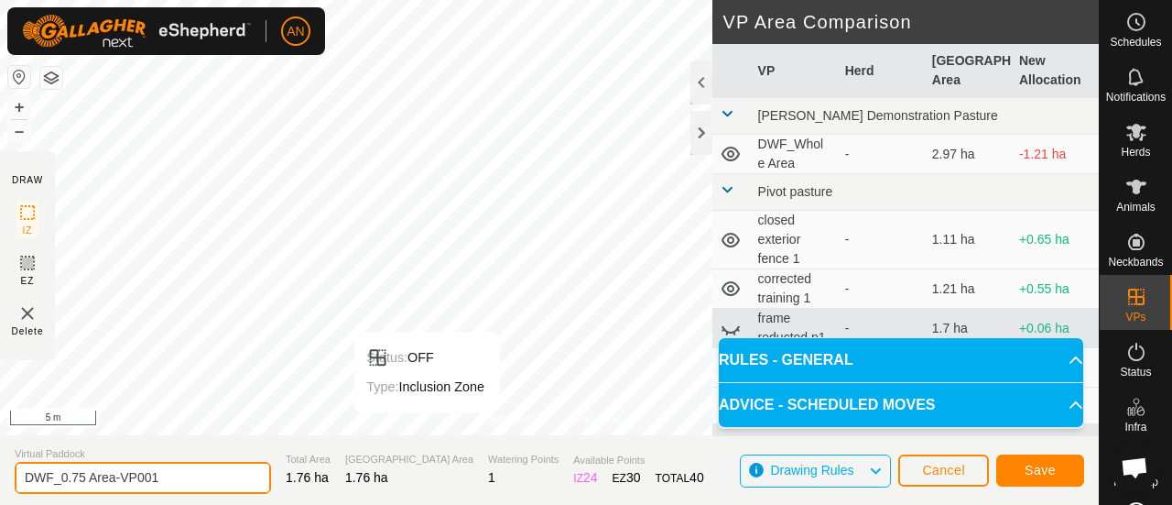
click at [175, 483] on input "DWF_0.75 Area-VP001" at bounding box center [143, 477] width 256 height 32
type input "DWF_0.75 Area-Sqz1"
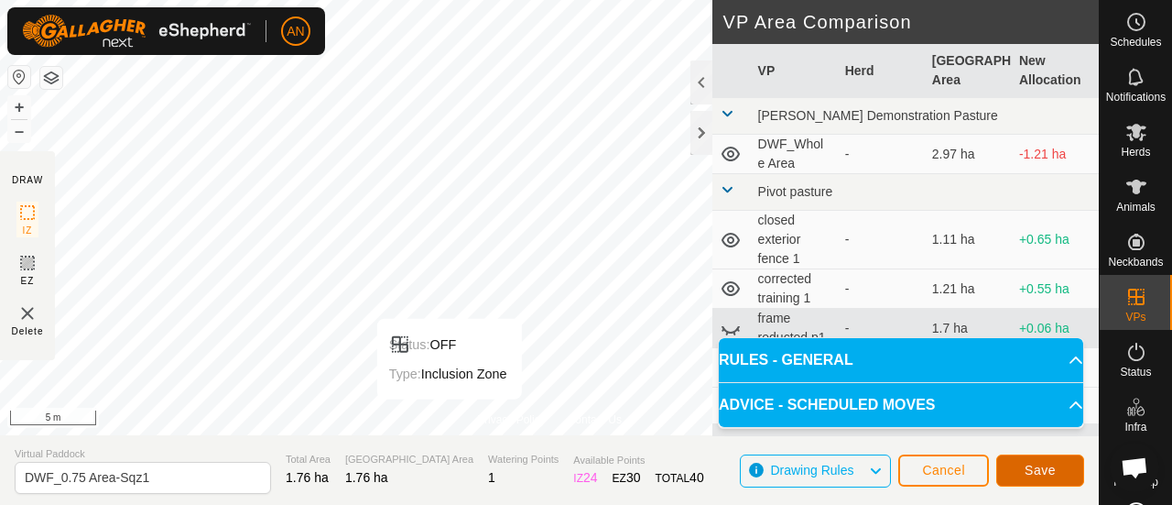
click at [1038, 463] on span "Save" at bounding box center [1040, 469] width 31 height 15
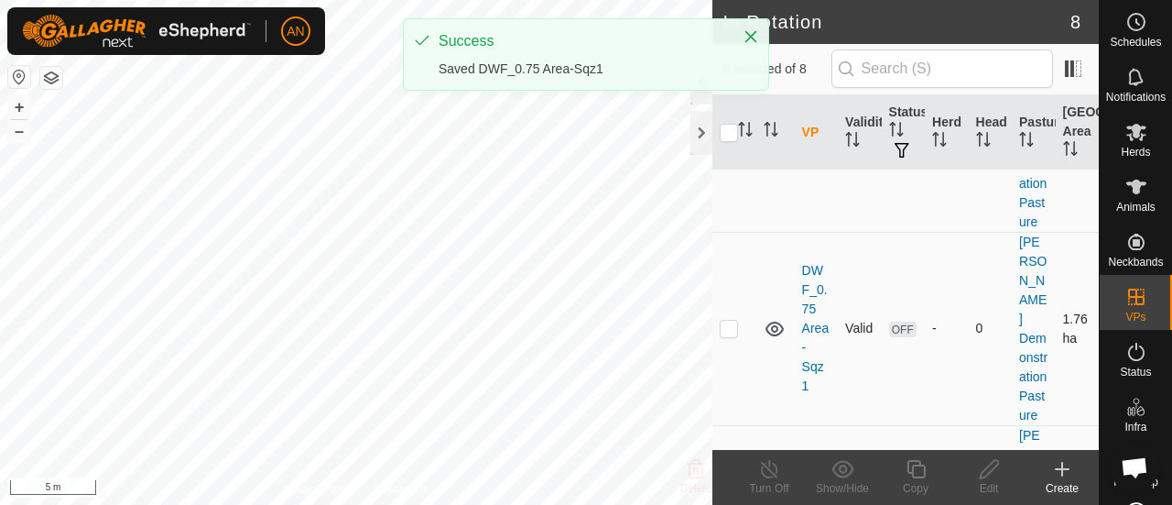
scroll to position [183, 0]
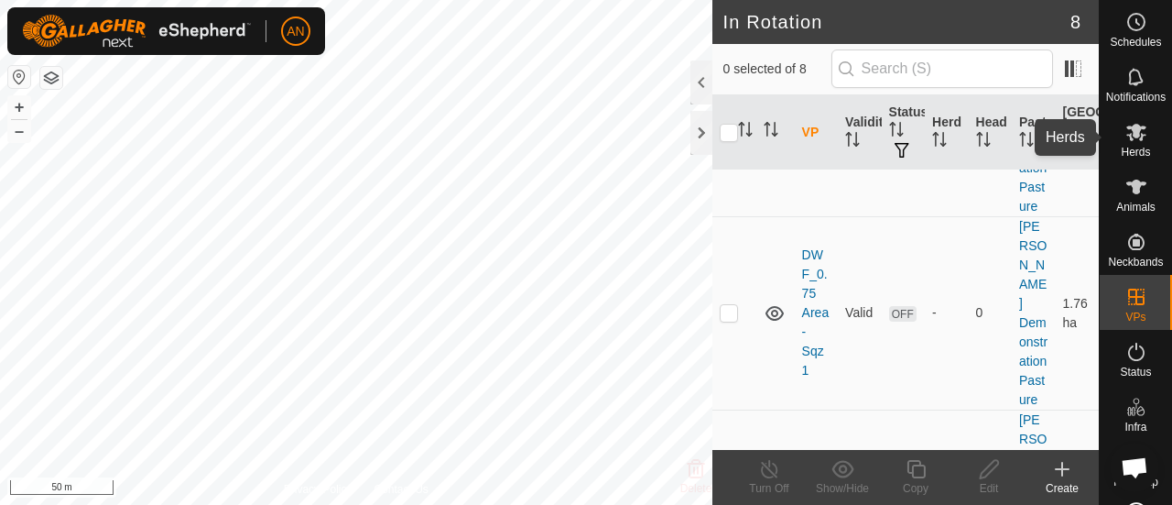
click at [1144, 152] on div "Herds" at bounding box center [1136, 137] width 72 height 55
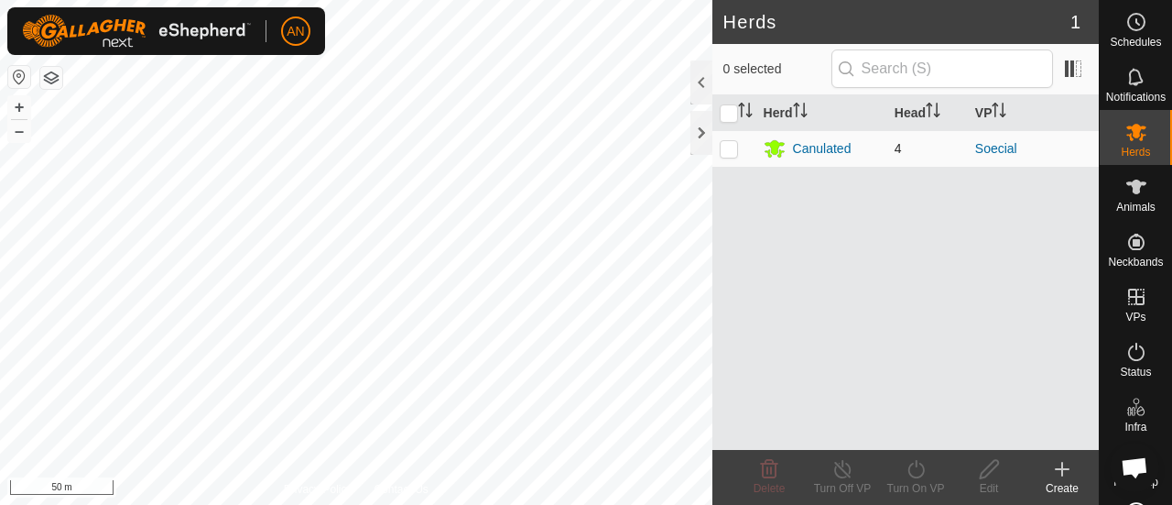
click at [722, 147] on p-checkbox at bounding box center [729, 148] width 18 height 15
checkbox input "true"
click at [731, 150] on p-checkbox at bounding box center [729, 148] width 18 height 15
checkbox input "false"
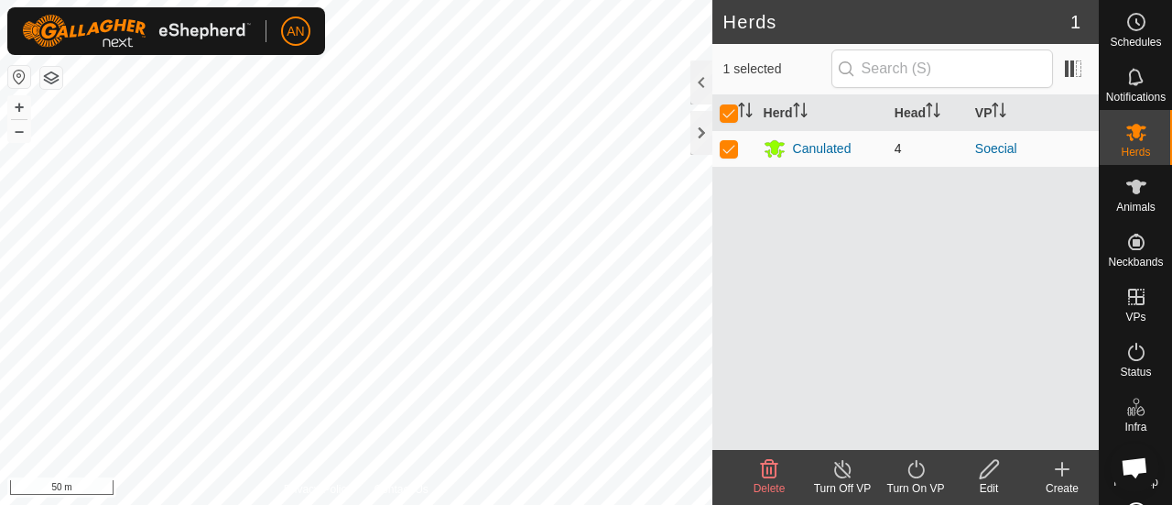
checkbox input "false"
click at [799, 145] on div "Canulated" at bounding box center [822, 148] width 59 height 19
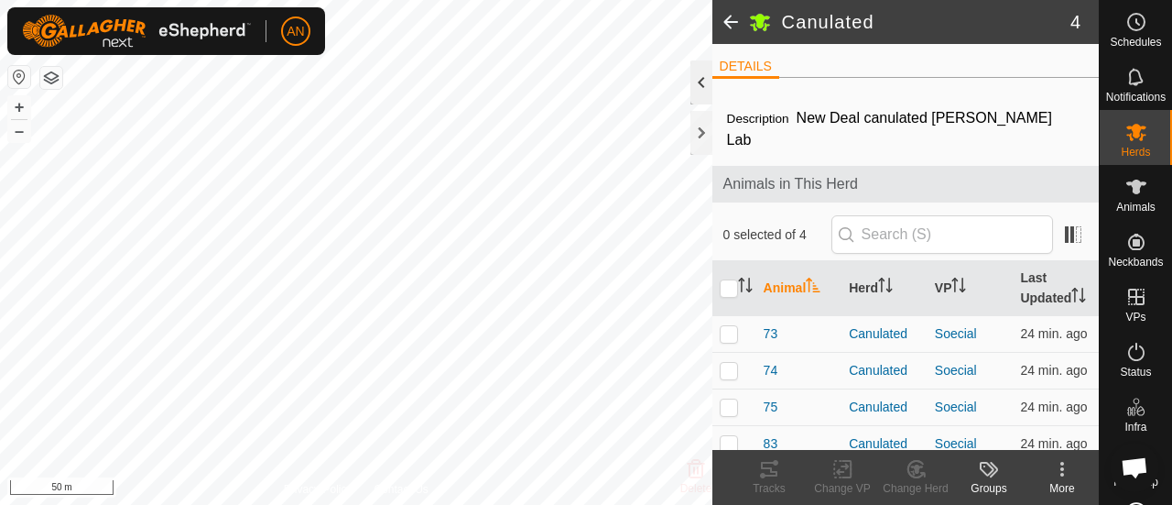
click at [697, 81] on div at bounding box center [701, 82] width 22 height 44
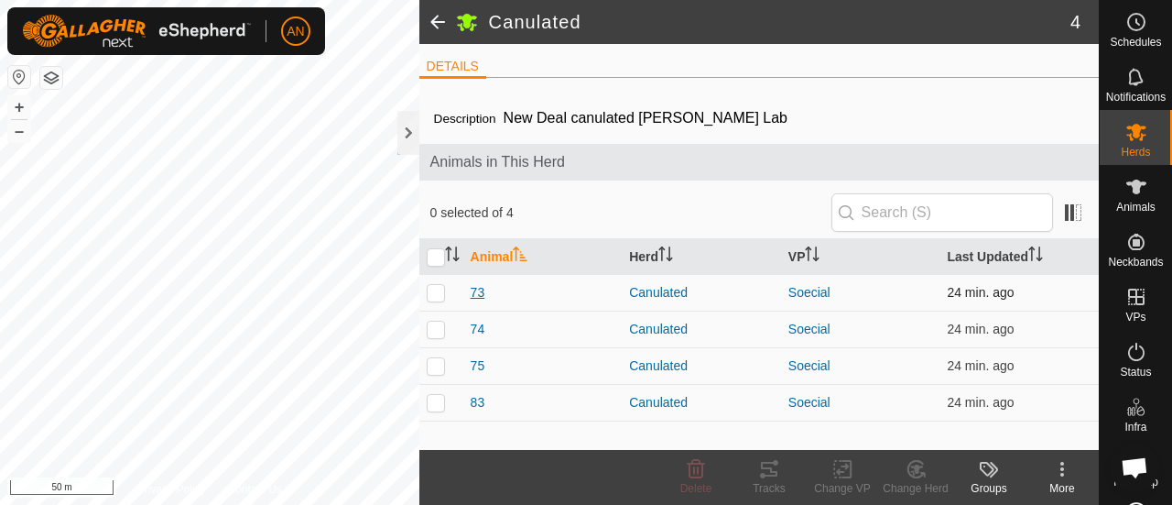
click at [477, 295] on span "73" at bounding box center [478, 292] width 15 height 19
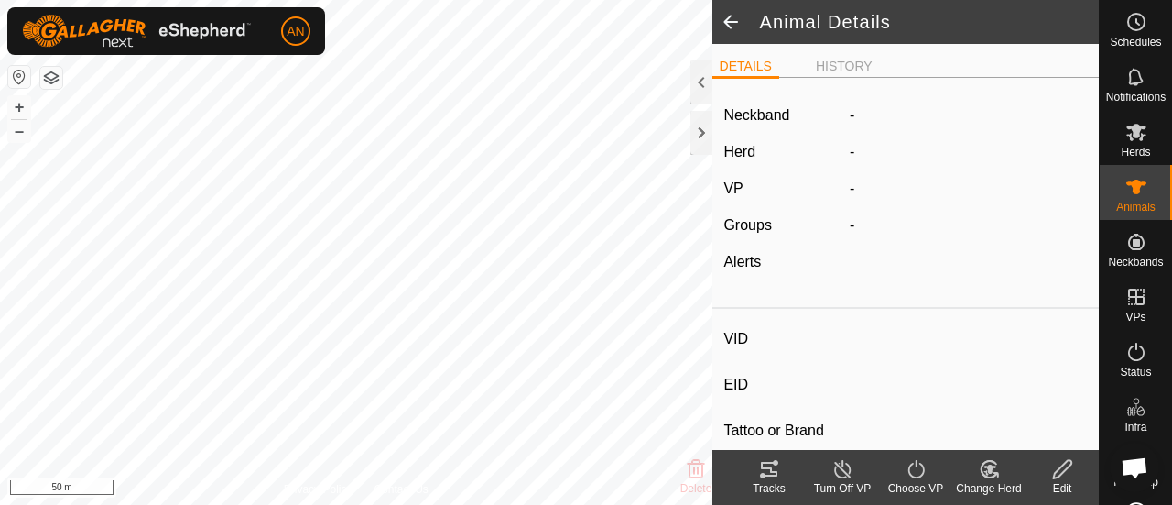
type input "73"
type input "-"
type input "73"
type input "Angus"
type input "-"
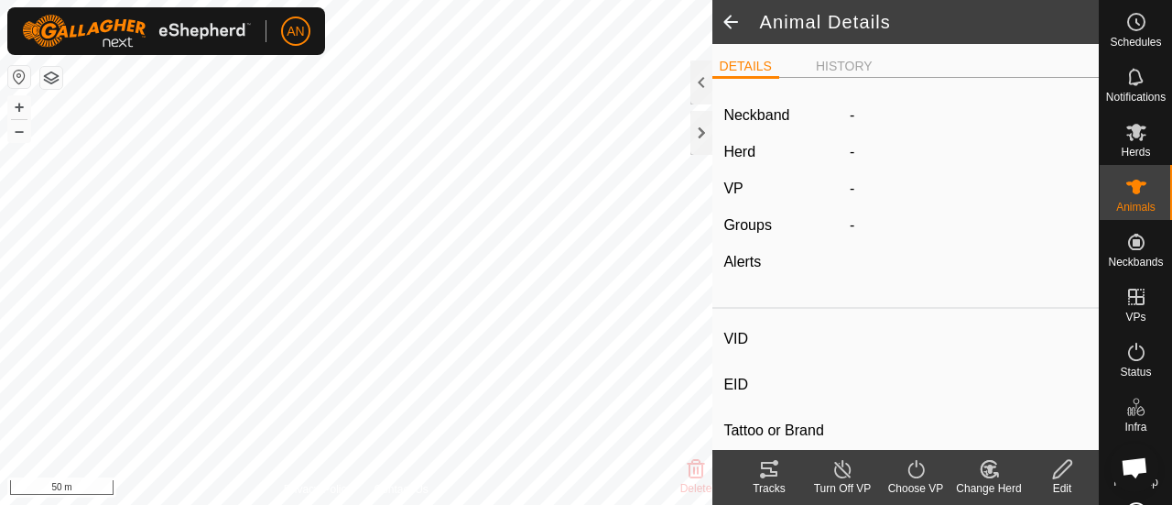
type input "0 kg"
type input "-"
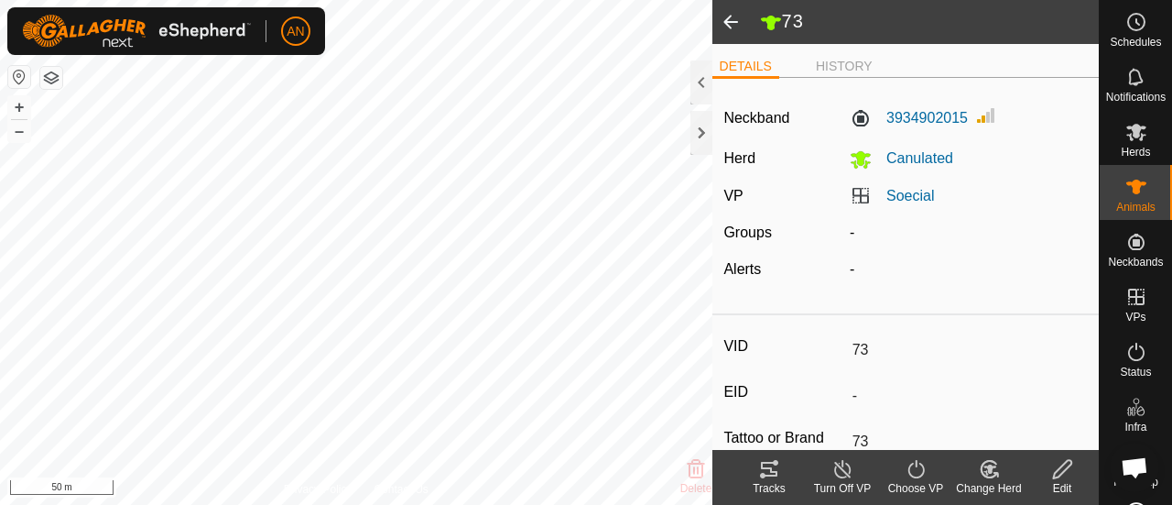
click at [734, 19] on span at bounding box center [730, 22] width 37 height 44
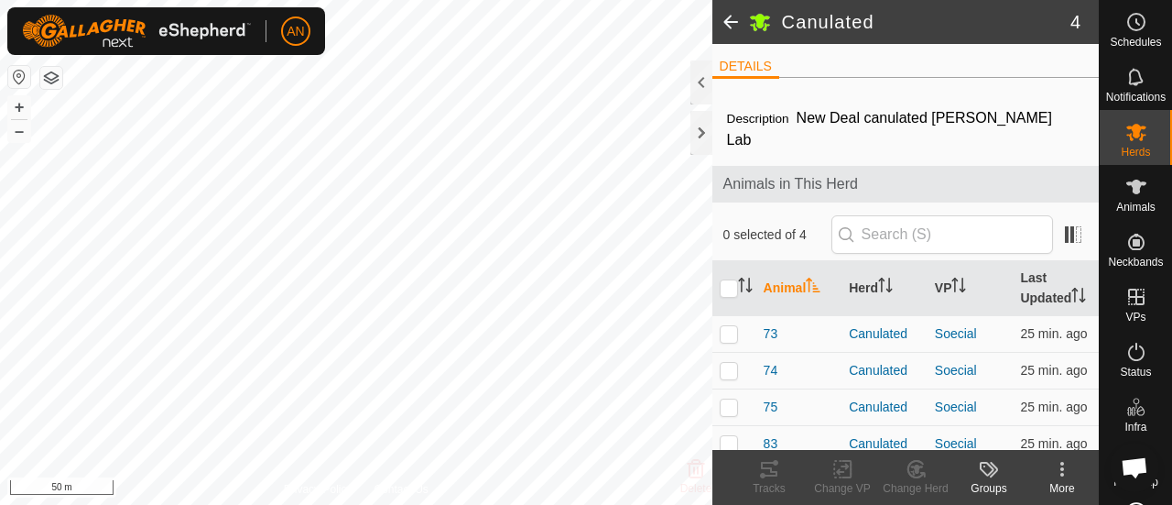
click at [731, 17] on span at bounding box center [730, 22] width 37 height 44
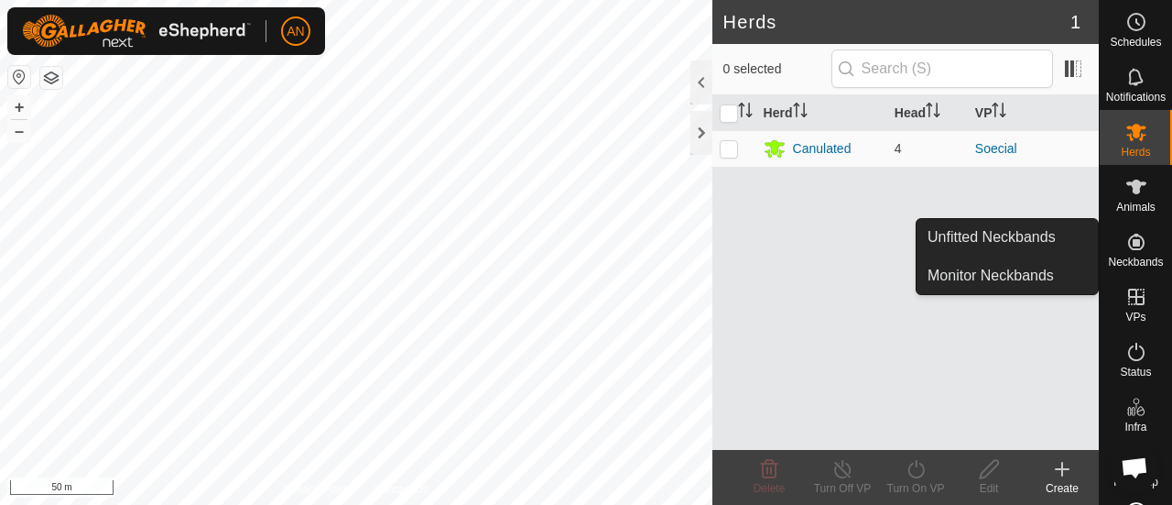
click at [1140, 242] on es-neckbands-svg-icon at bounding box center [1136, 241] width 33 height 29
click at [1022, 236] on link "Unfitted Neckbands" at bounding box center [1007, 237] width 181 height 37
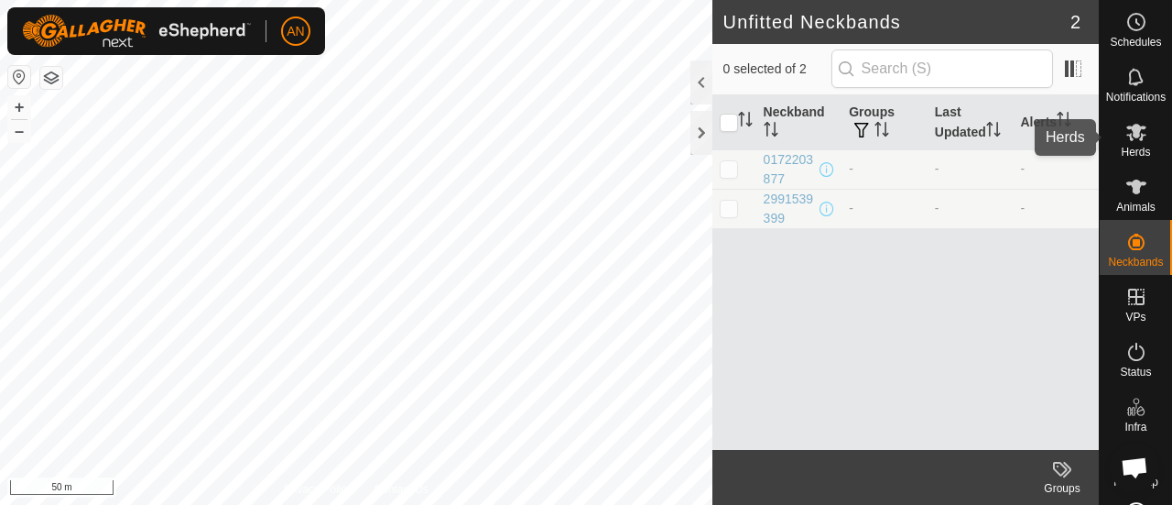
click at [1128, 146] on span "Herds" at bounding box center [1135, 151] width 29 height 11
